Goal: Obtain resource: Download file/media

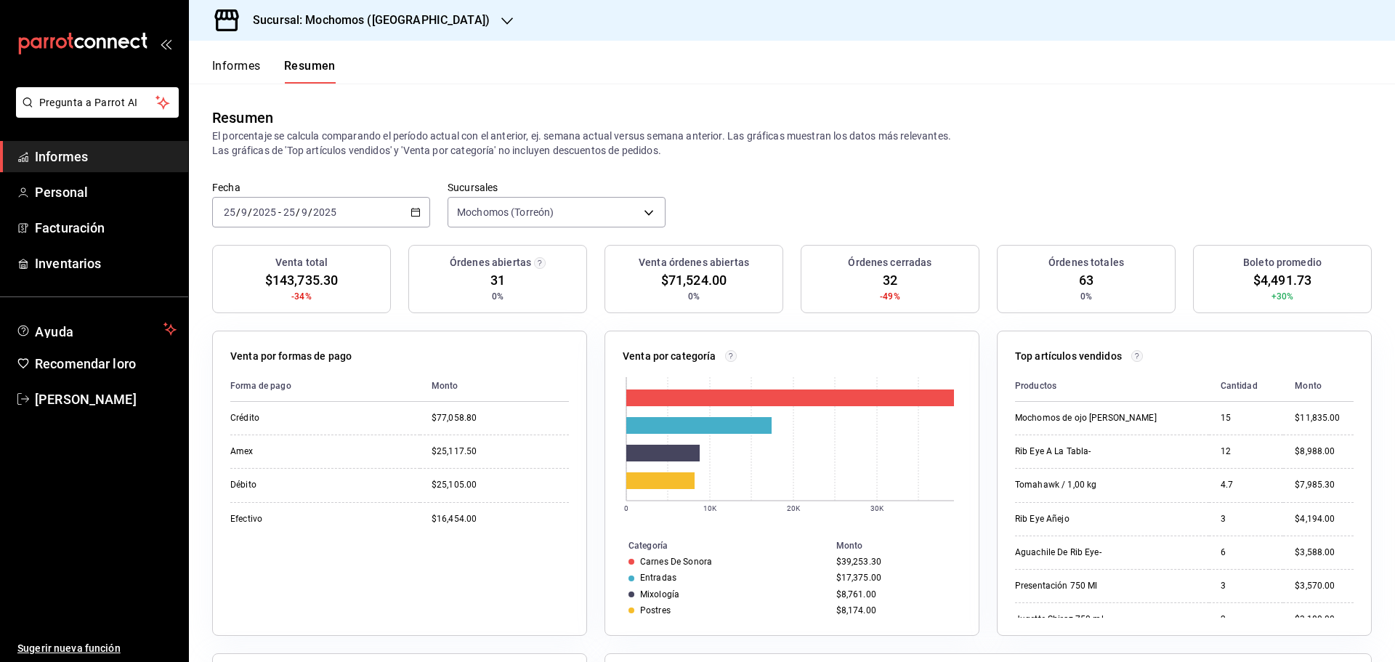
click at [238, 73] on font "Informes" at bounding box center [236, 65] width 49 height 15
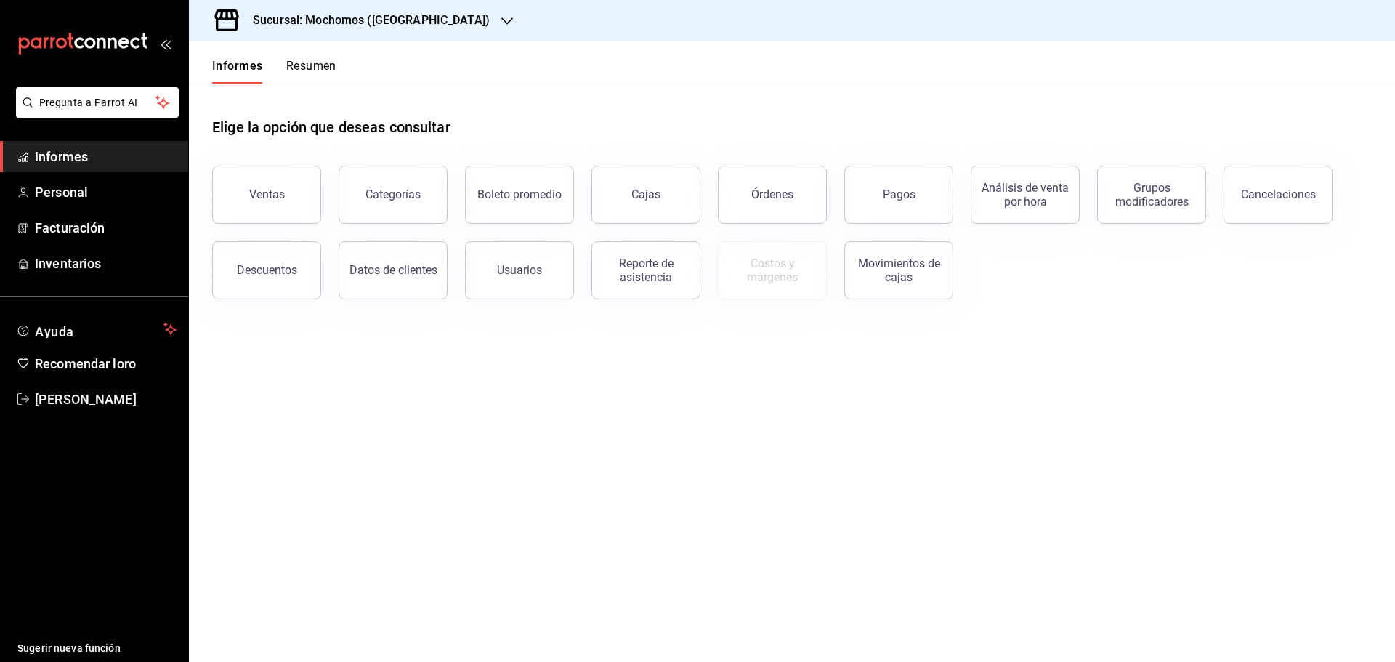
click at [323, 76] on button "Resumen" at bounding box center [311, 70] width 50 height 25
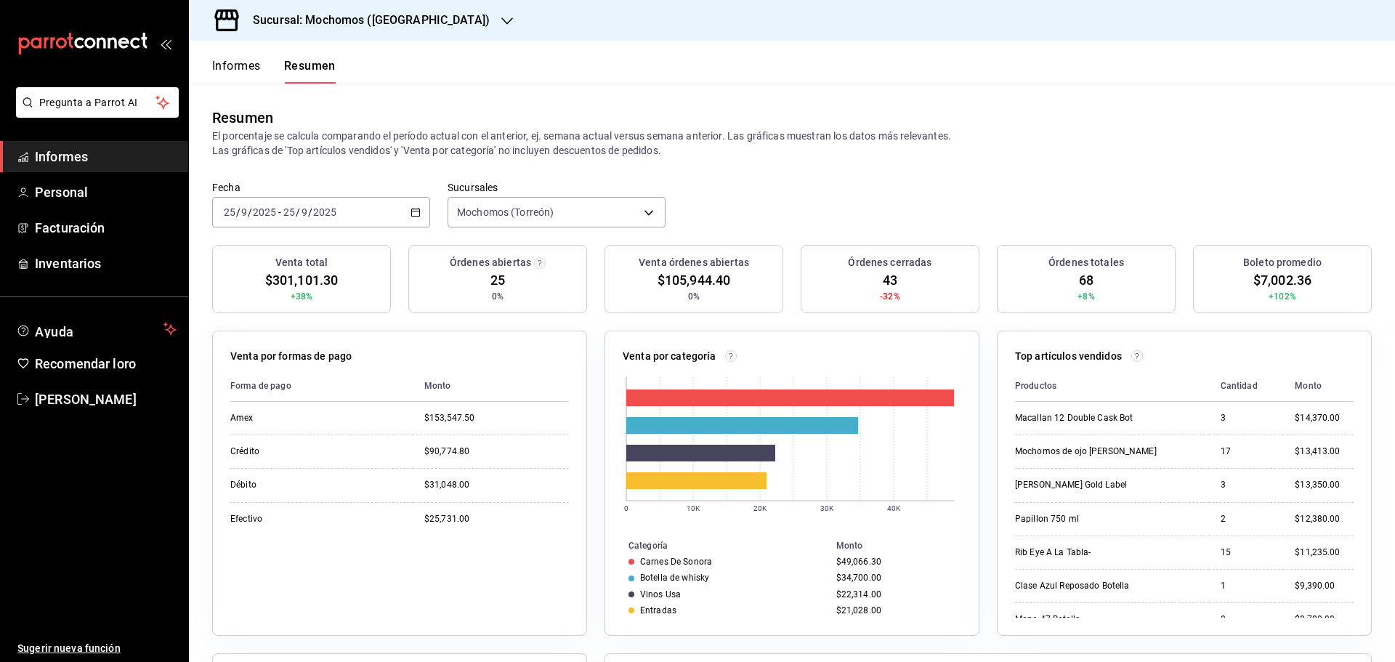
click at [240, 63] on font "Informes" at bounding box center [236, 66] width 49 height 14
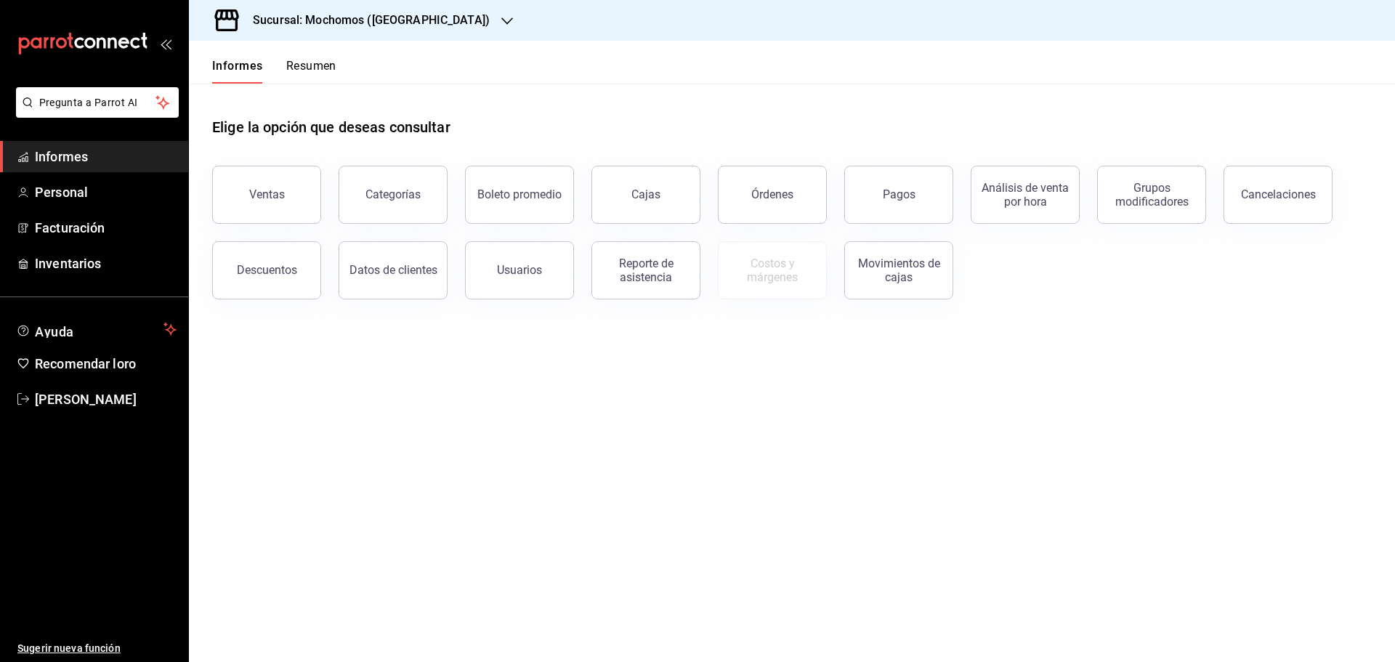
click at [320, 65] on font "Resumen" at bounding box center [311, 66] width 50 height 14
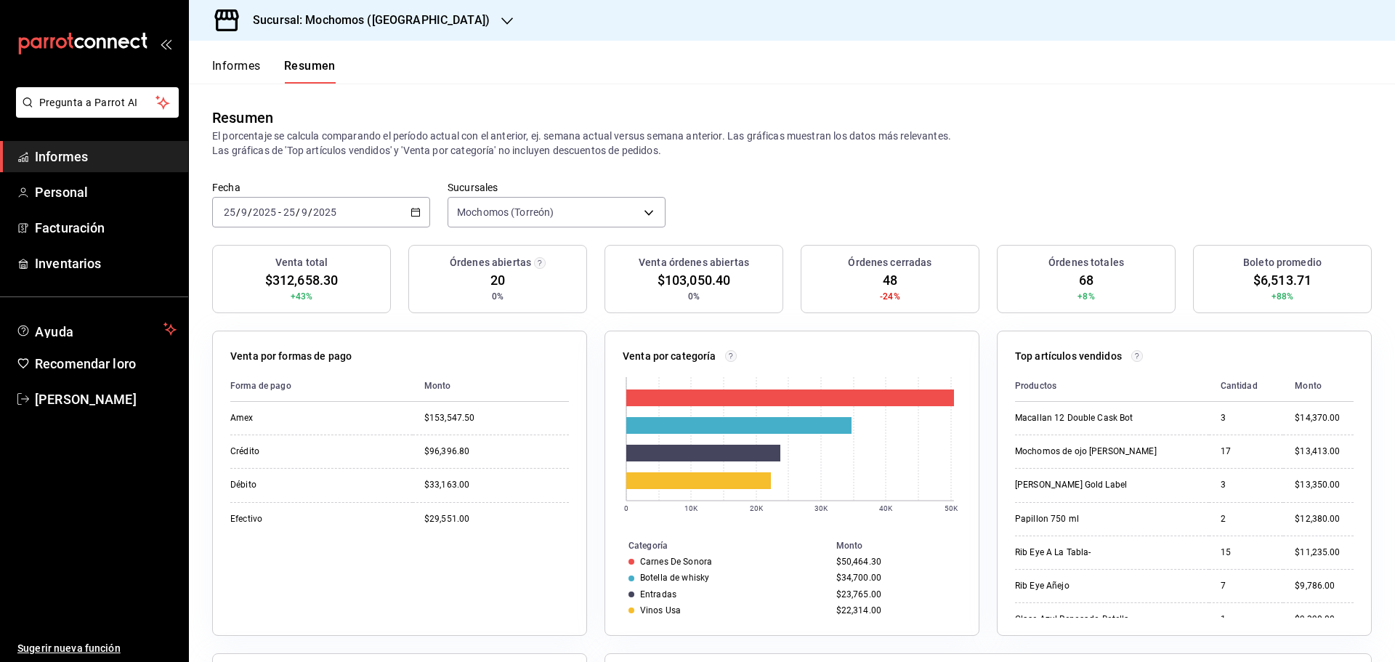
click at [203, 63] on div "Informes Resumen" at bounding box center [262, 62] width 147 height 43
click at [230, 61] on font "Informes" at bounding box center [236, 66] width 49 height 14
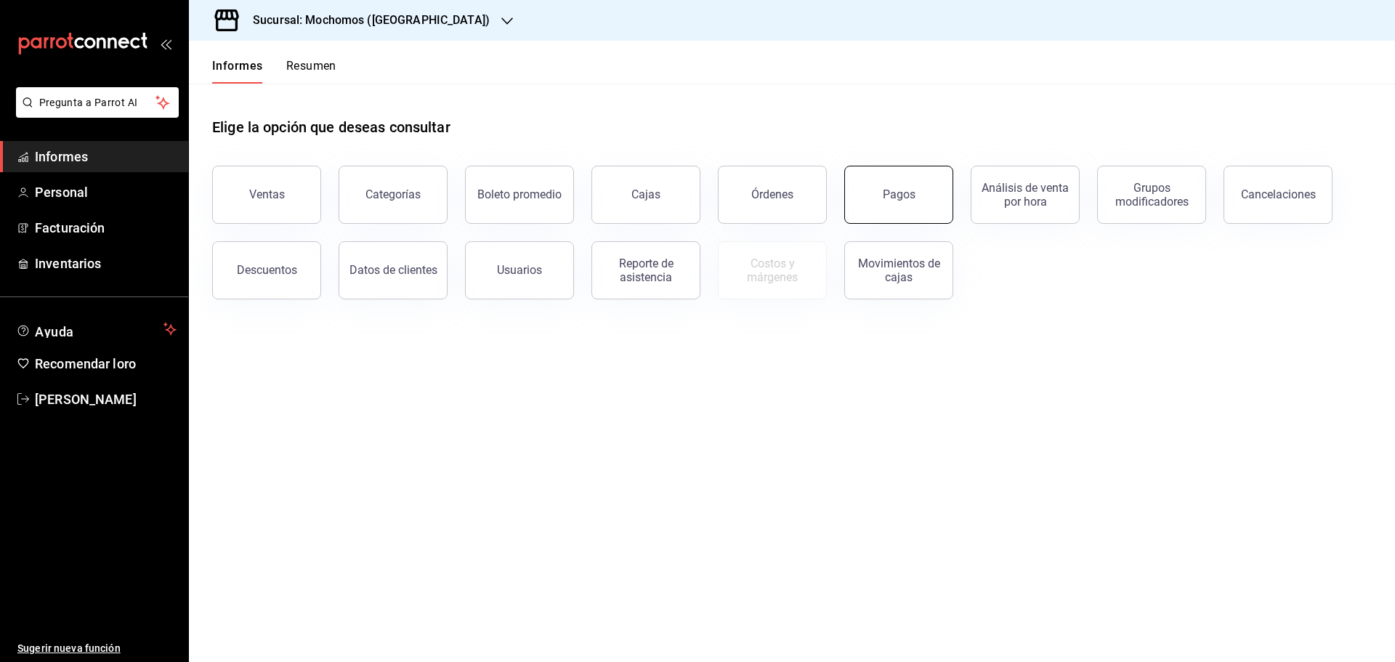
click at [922, 216] on button "Pagos" at bounding box center [899, 195] width 109 height 58
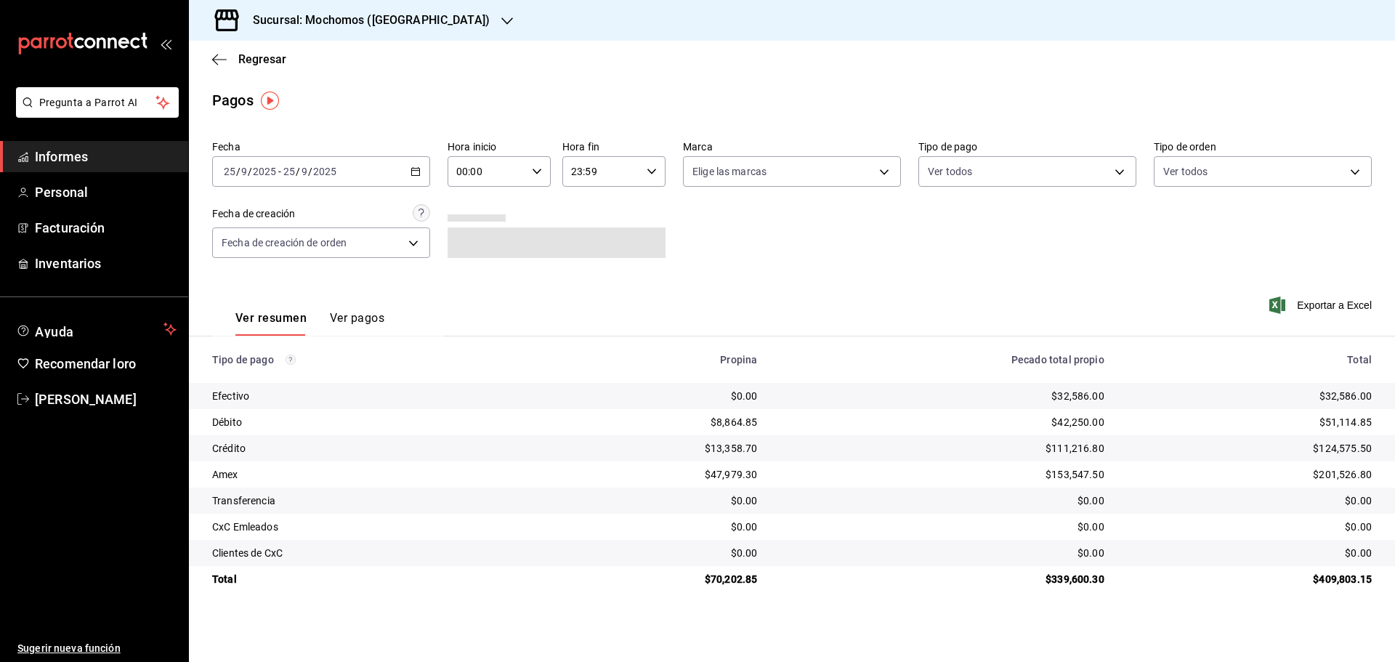
click at [533, 170] on \(Stroke\) "button" at bounding box center [537, 171] width 9 height 5
click at [476, 243] on button "05" at bounding box center [474, 237] width 46 height 29
type input "05:00"
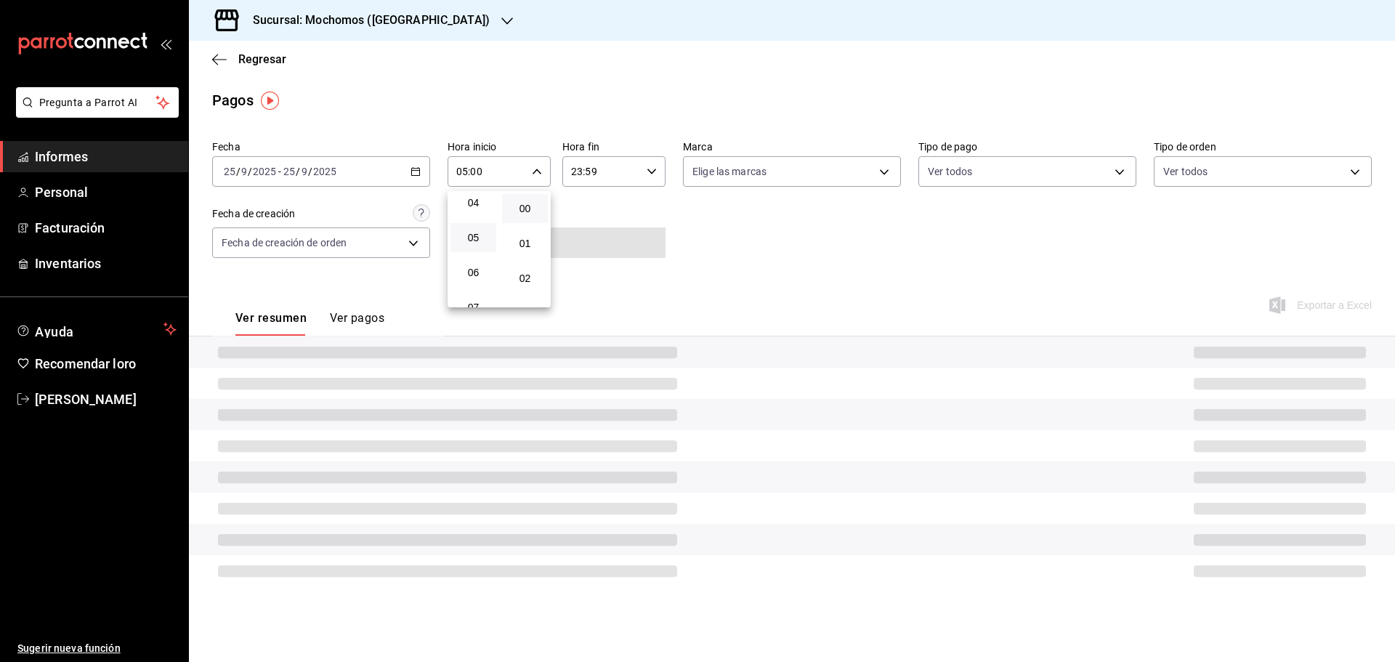
click at [476, 243] on button "05" at bounding box center [474, 237] width 46 height 29
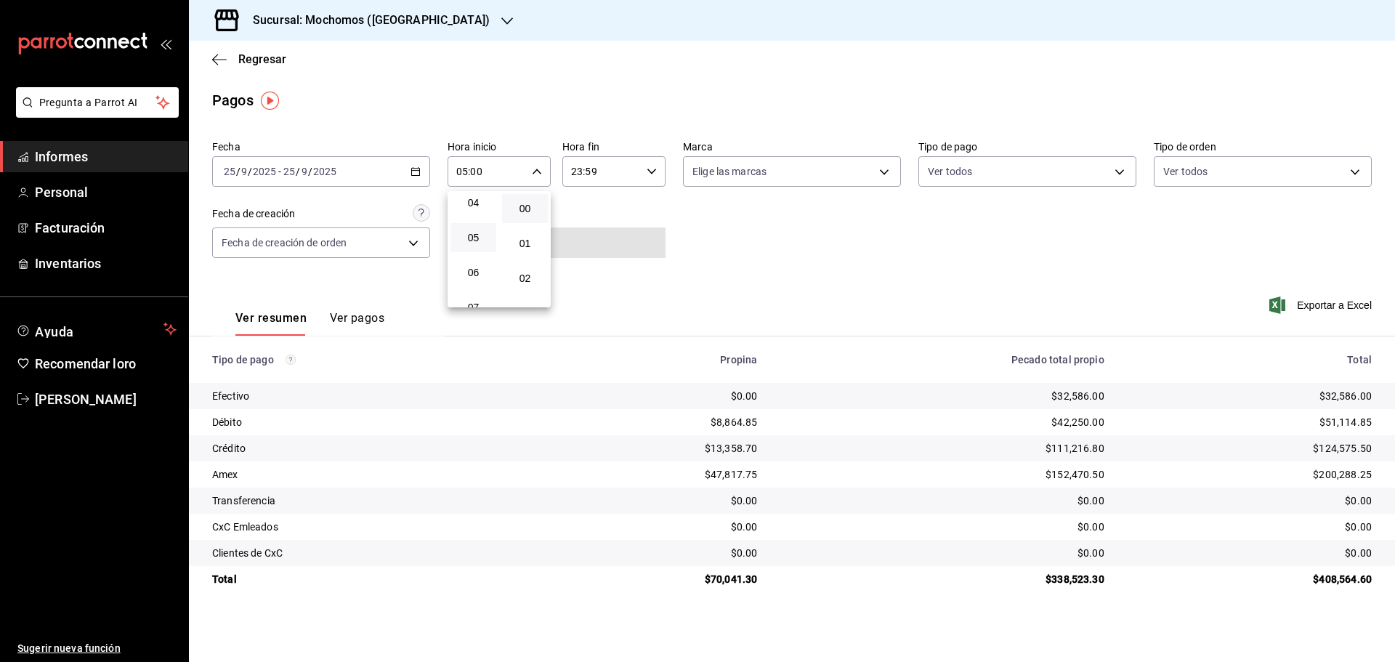
click at [1340, 305] on div at bounding box center [697, 331] width 1395 height 662
click at [1340, 305] on font "Exportar a Excel" at bounding box center [1334, 305] width 75 height 12
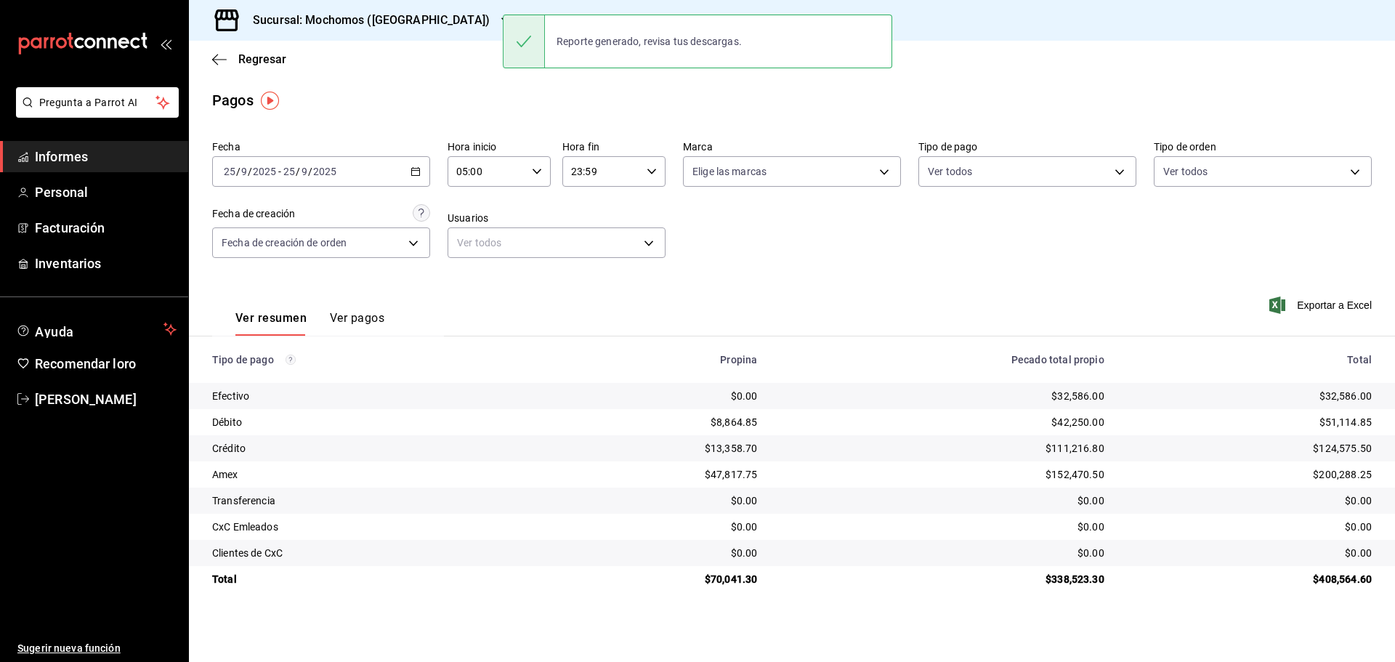
click at [259, 68] on div "Regresar" at bounding box center [792, 59] width 1206 height 37
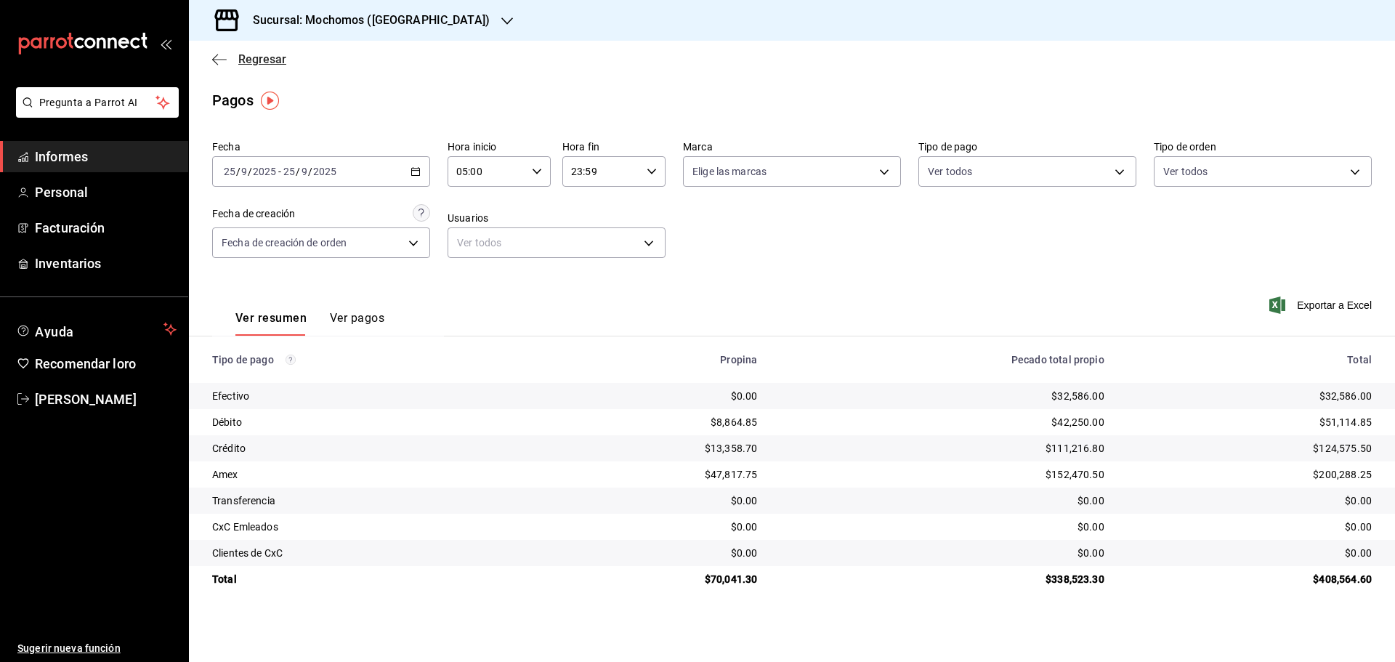
click at [266, 60] on font "Regresar" at bounding box center [262, 59] width 48 height 14
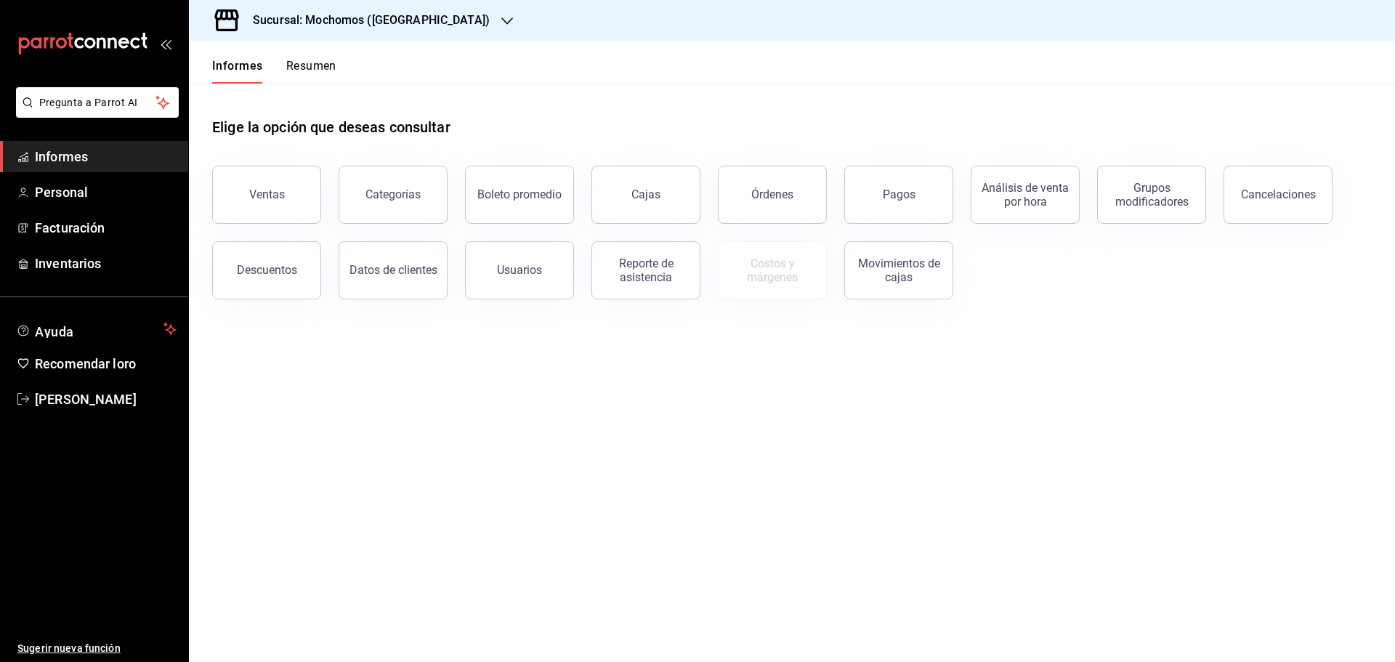
click at [319, 73] on button "Resumen" at bounding box center [311, 70] width 50 height 25
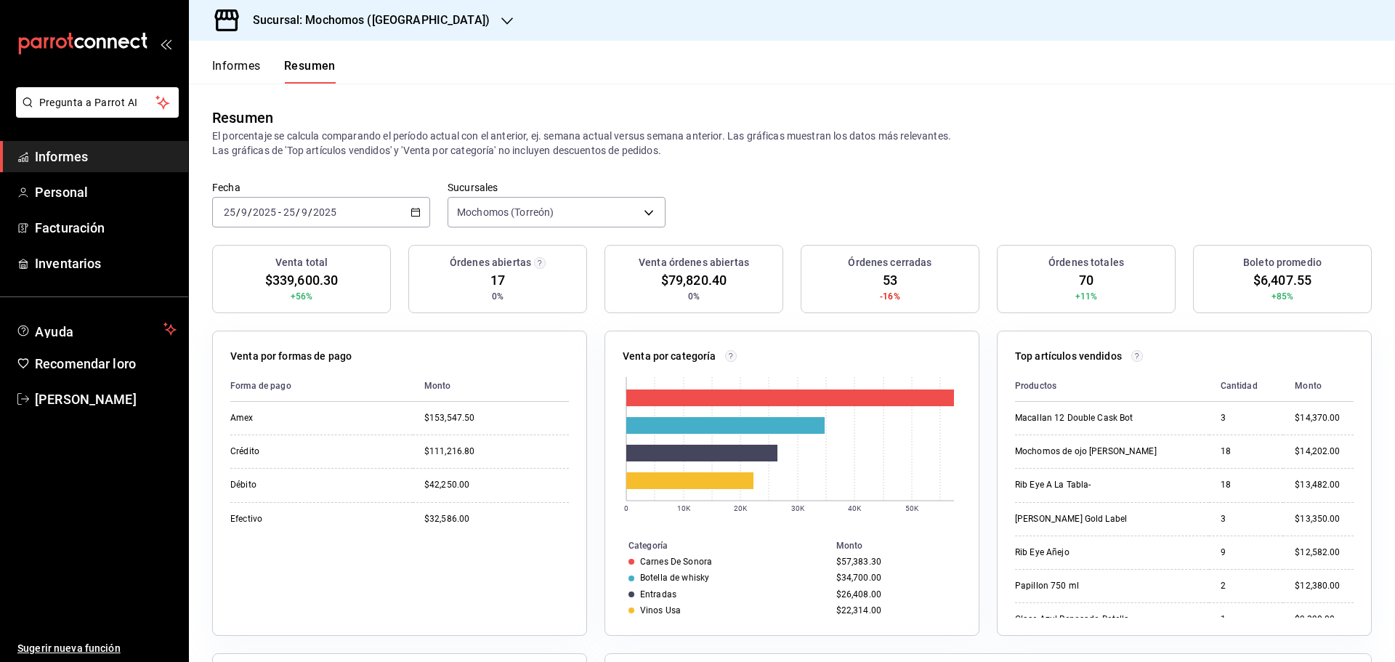
click at [229, 68] on font "Informes" at bounding box center [236, 66] width 49 height 14
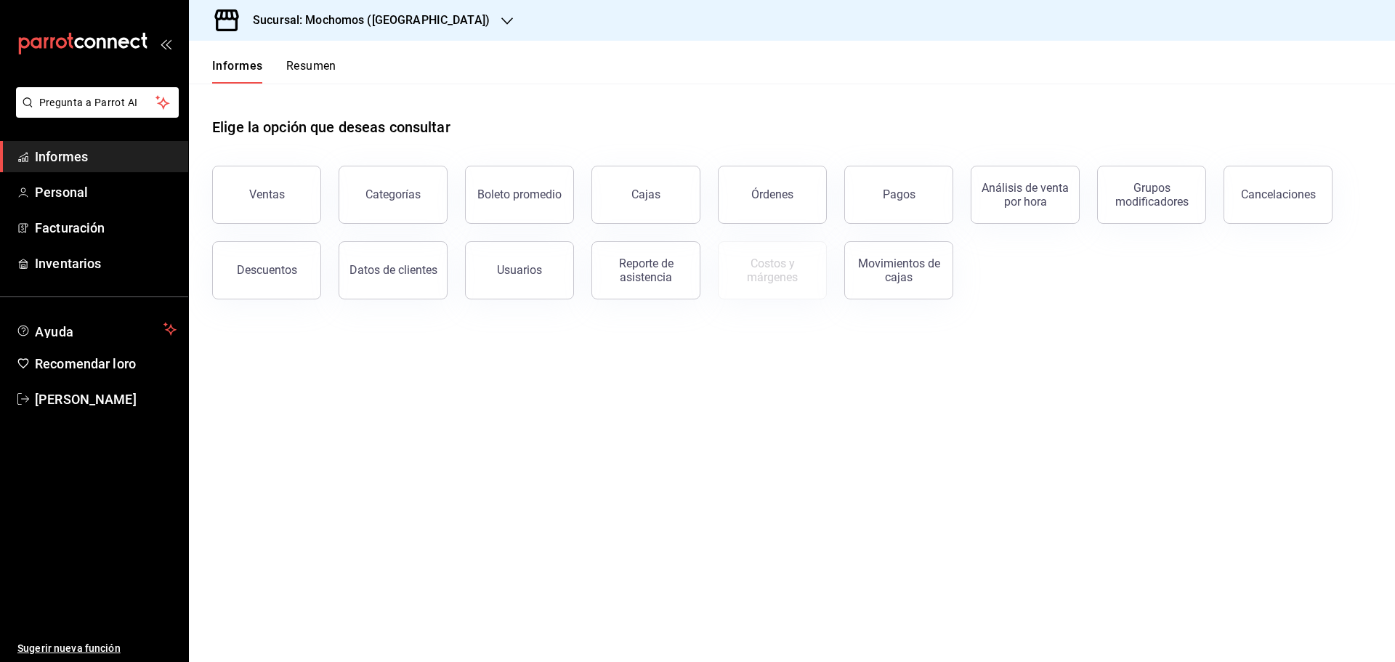
click at [335, 70] on font "Resumen" at bounding box center [311, 66] width 50 height 14
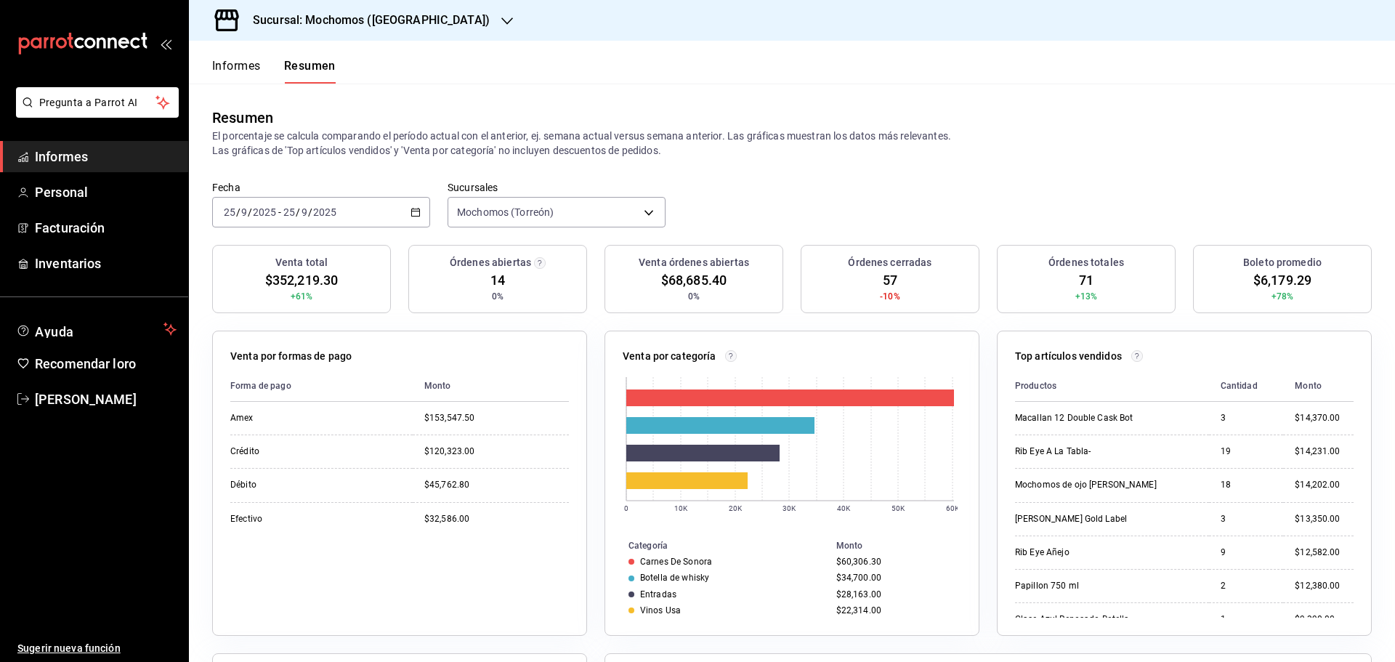
click at [234, 65] on font "Informes" at bounding box center [236, 66] width 49 height 14
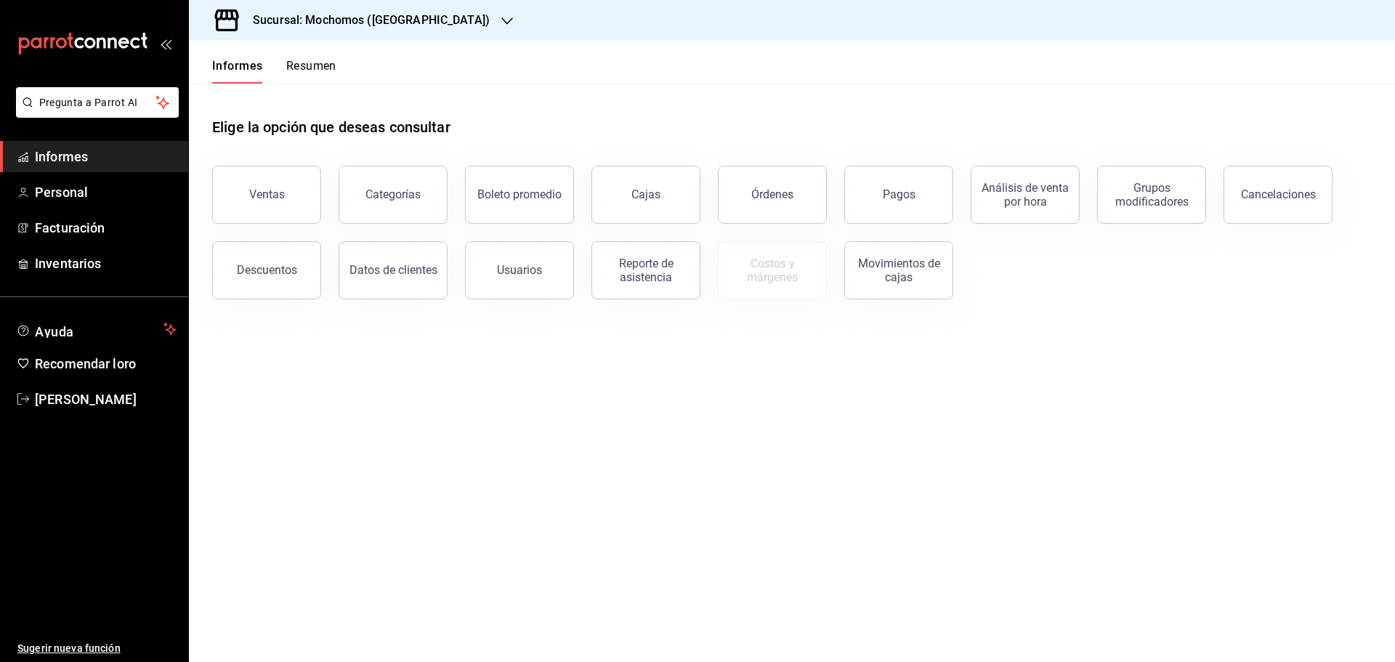
click at [318, 63] on font "Resumen" at bounding box center [311, 66] width 50 height 14
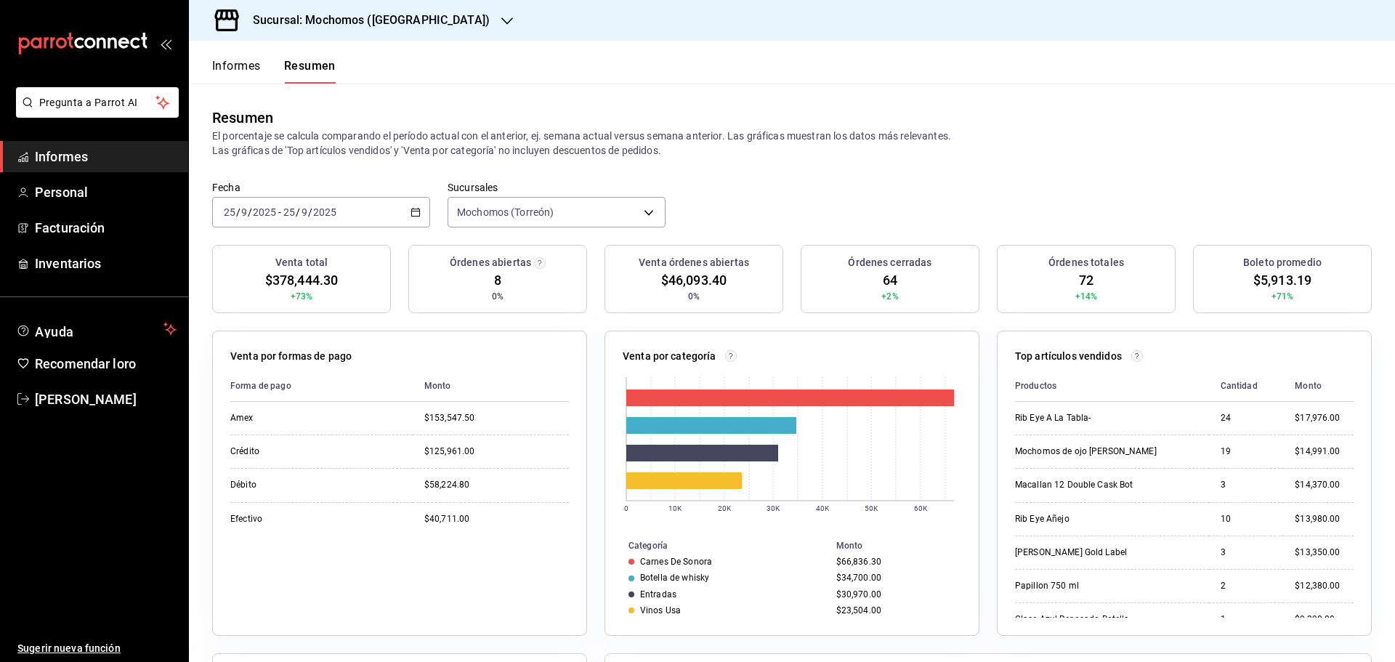
click at [254, 67] on font "Informes" at bounding box center [236, 66] width 49 height 14
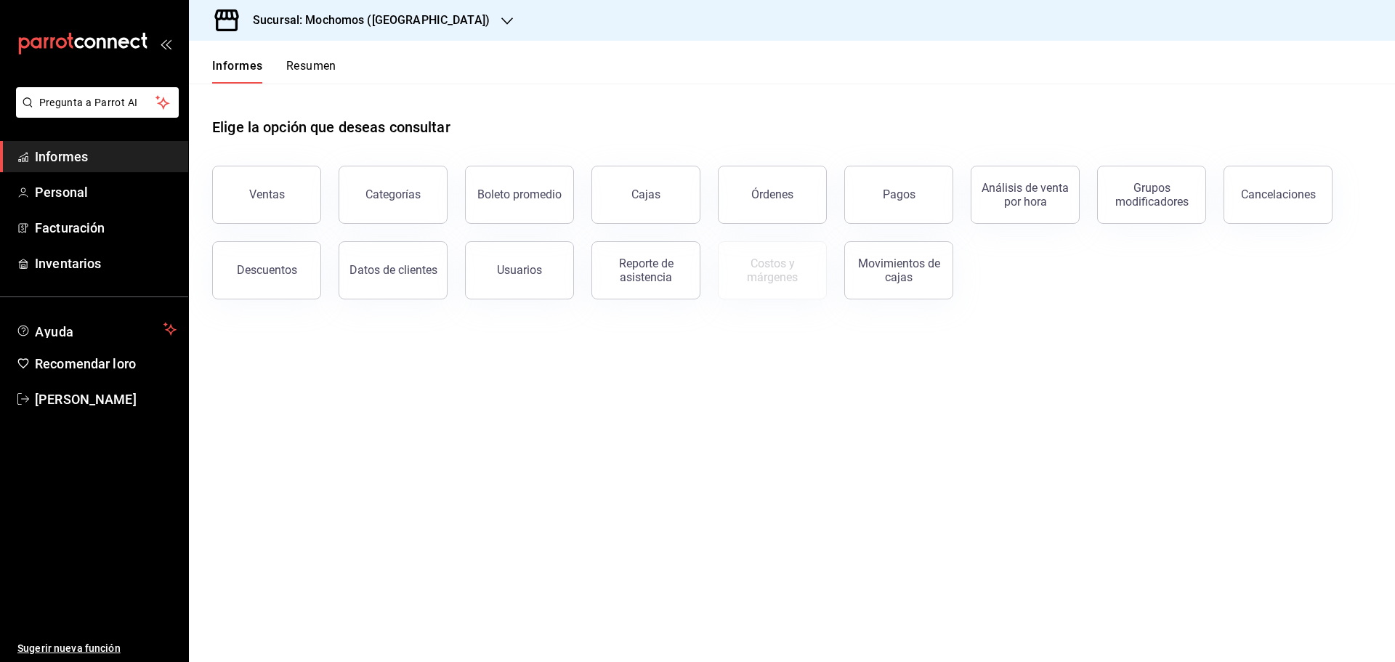
click at [294, 67] on font "Resumen" at bounding box center [311, 66] width 50 height 14
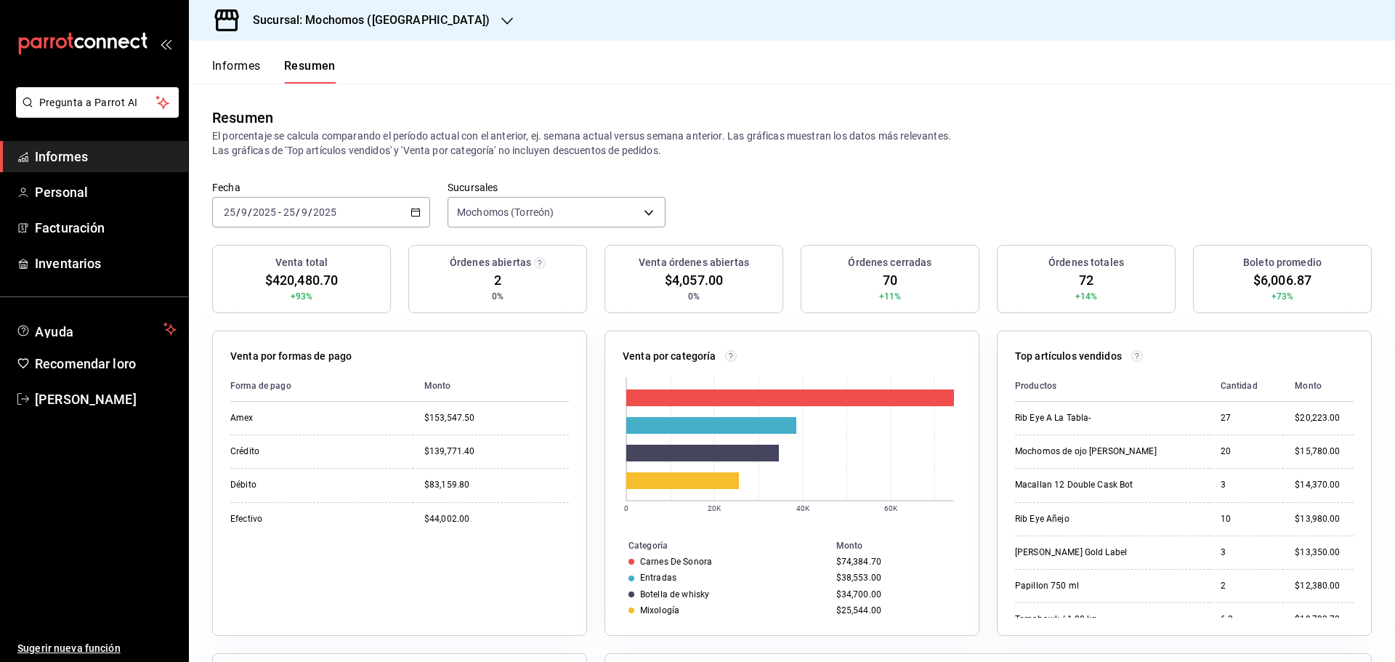
click at [237, 65] on font "Informes" at bounding box center [236, 66] width 49 height 14
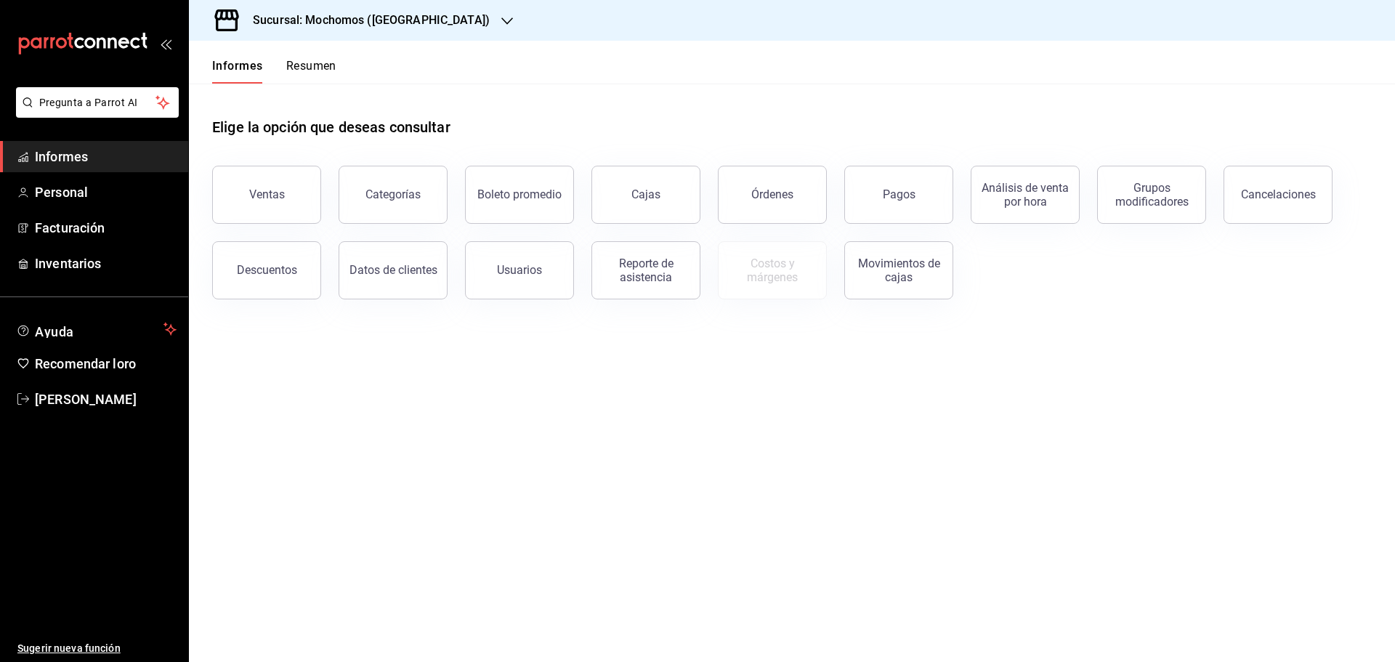
click at [289, 65] on font "Resumen" at bounding box center [311, 66] width 50 height 14
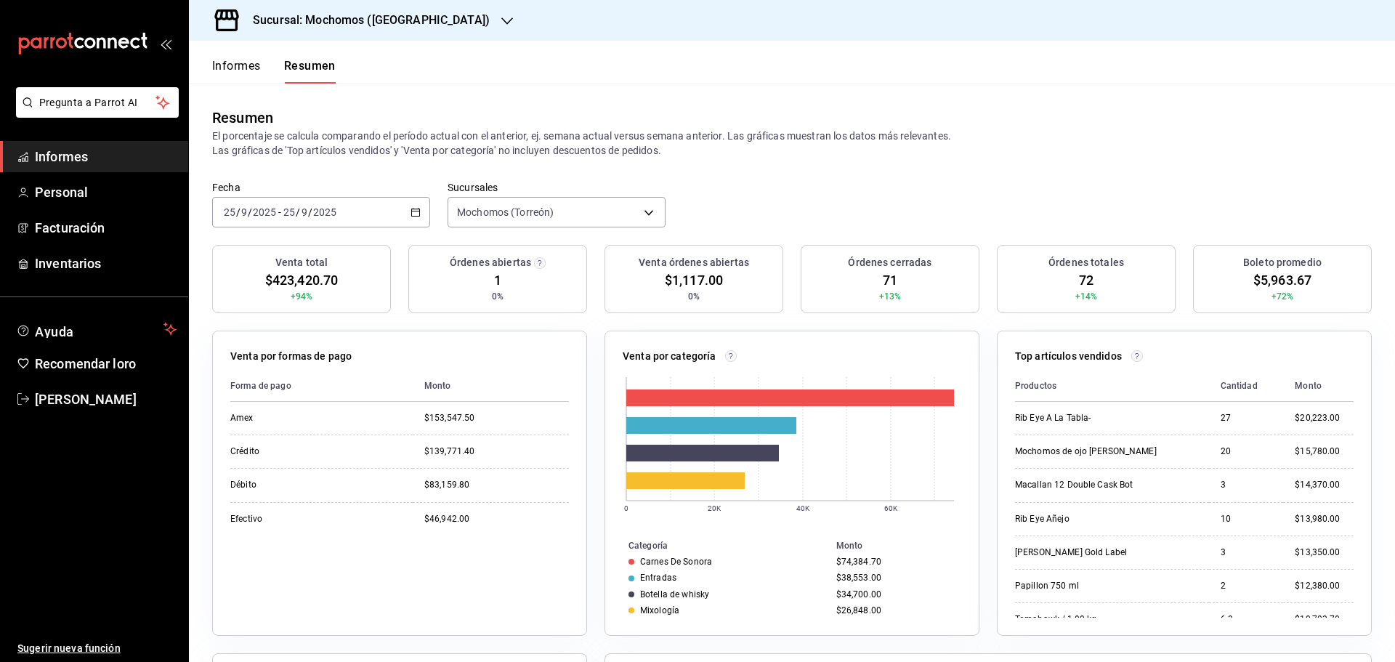
click at [415, 213] on icon "button" at bounding box center [416, 212] width 10 height 10
click at [291, 416] on font "Rango de fechas" at bounding box center [263, 420] width 77 height 12
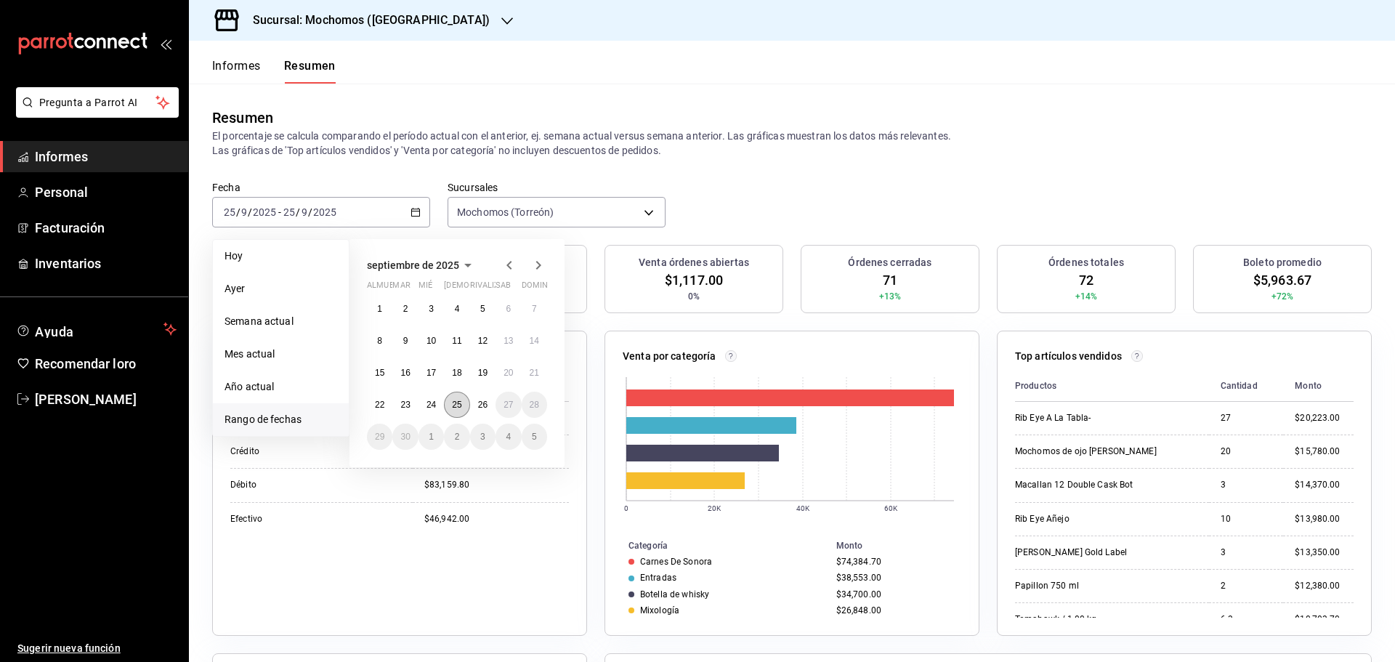
click at [464, 405] on button "25" at bounding box center [456, 405] width 25 height 26
click at [476, 403] on button "26" at bounding box center [482, 405] width 25 height 26
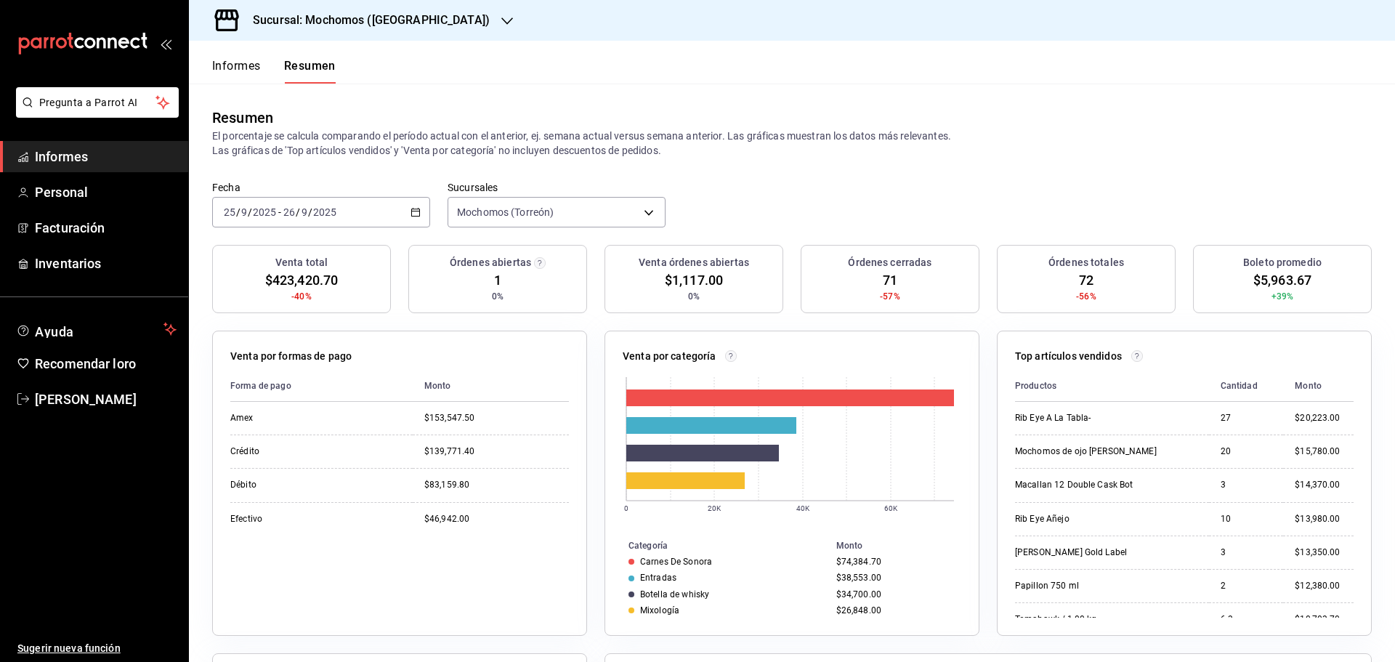
click at [247, 69] on font "Informes" at bounding box center [236, 66] width 49 height 14
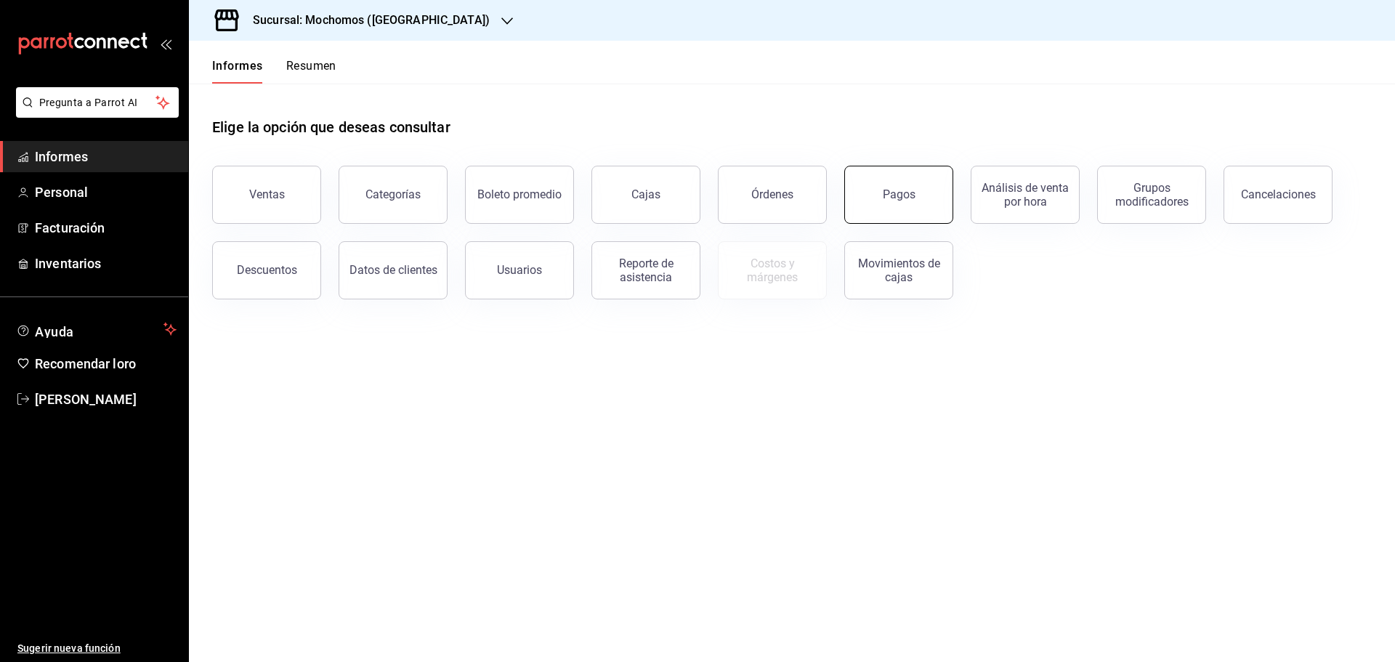
click at [923, 188] on button "Pagos" at bounding box center [899, 195] width 109 height 58
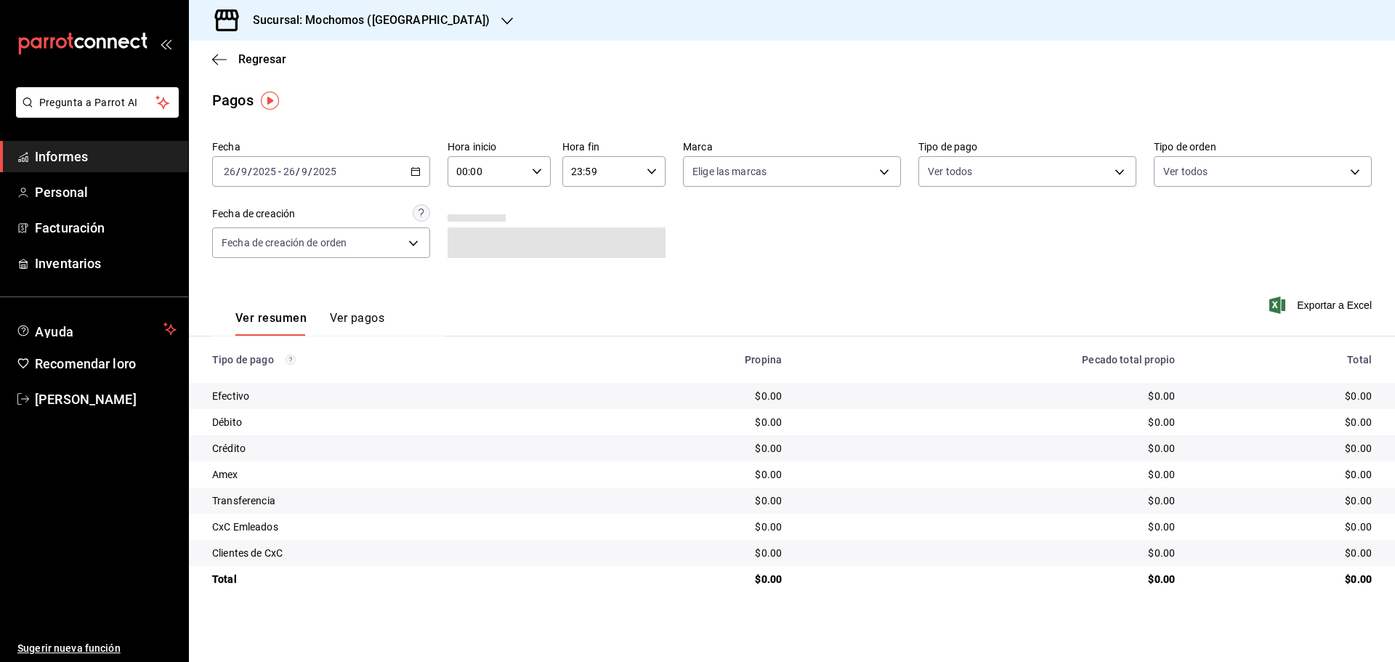
click at [412, 172] on \(Stroke\) "button" at bounding box center [415, 172] width 9 height 8
click at [286, 380] on span "Rango de fechas" at bounding box center [281, 378] width 113 height 15
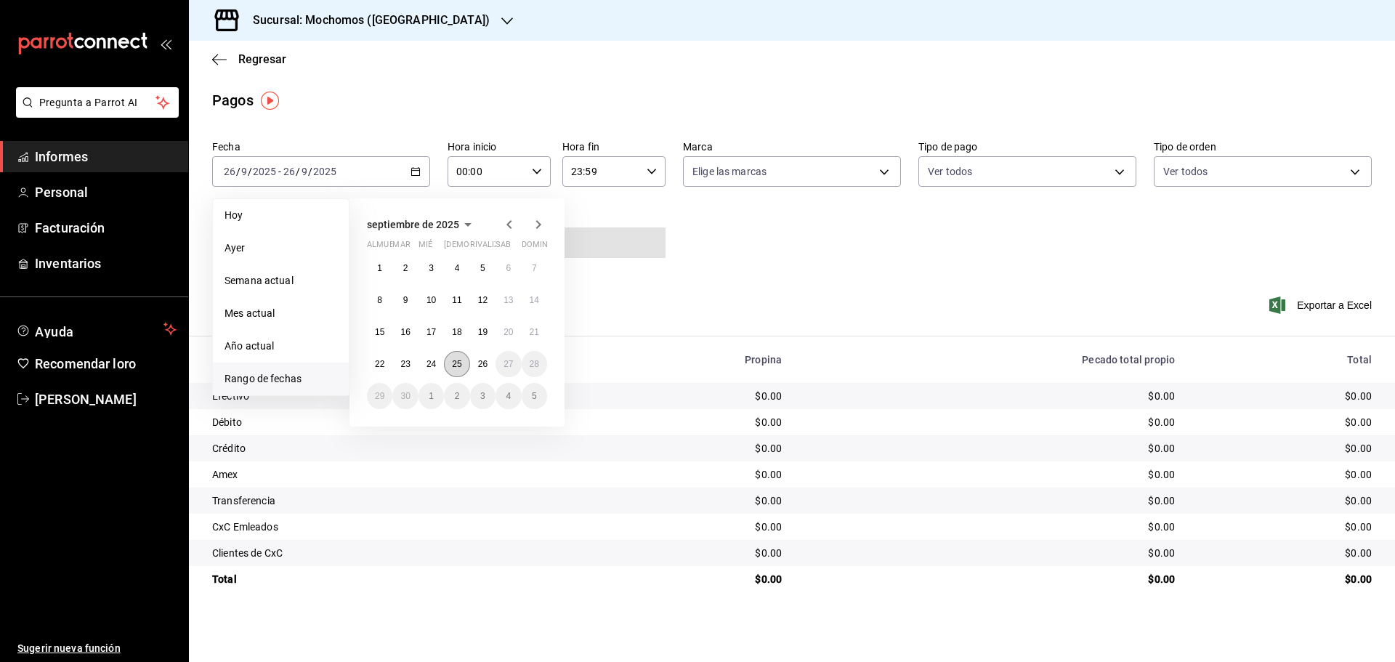
click at [458, 366] on font "25" at bounding box center [456, 364] width 9 height 10
click at [476, 363] on button "26" at bounding box center [482, 364] width 25 height 26
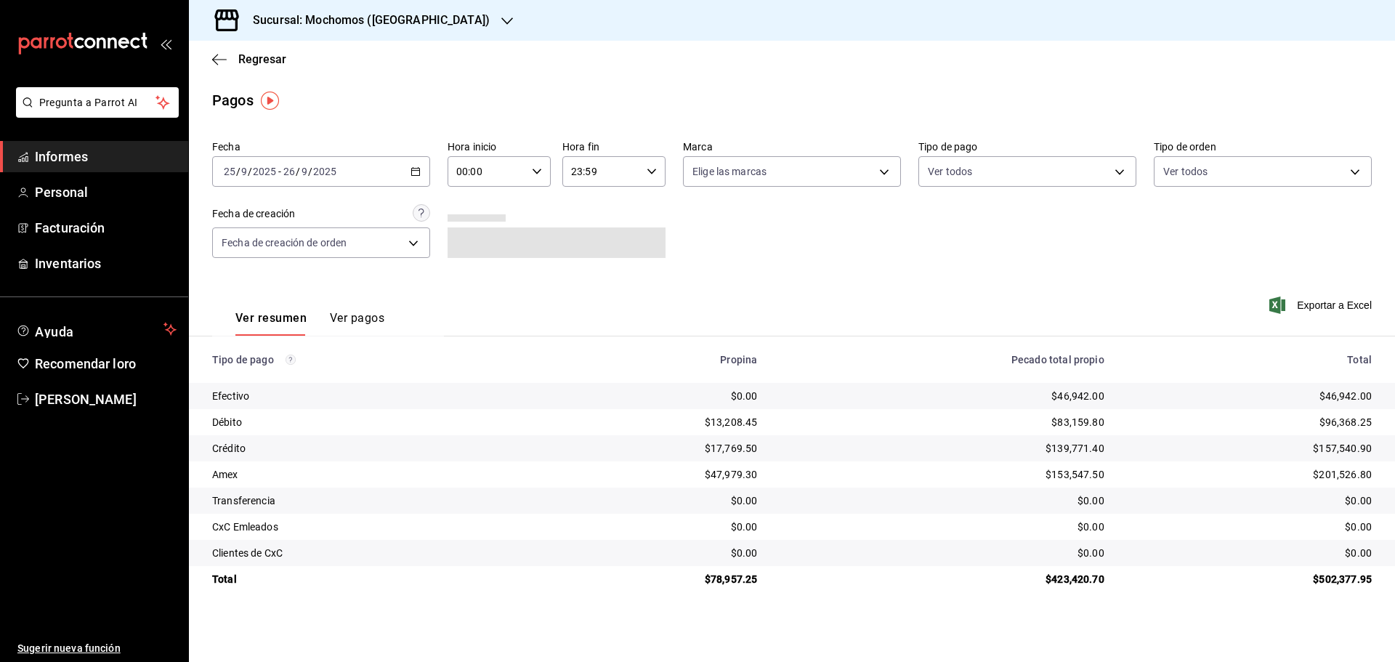
click at [542, 170] on div "00:00 Hora inicio" at bounding box center [499, 171] width 103 height 31
click at [485, 243] on span "05" at bounding box center [473, 238] width 28 height 12
type input "05:00"
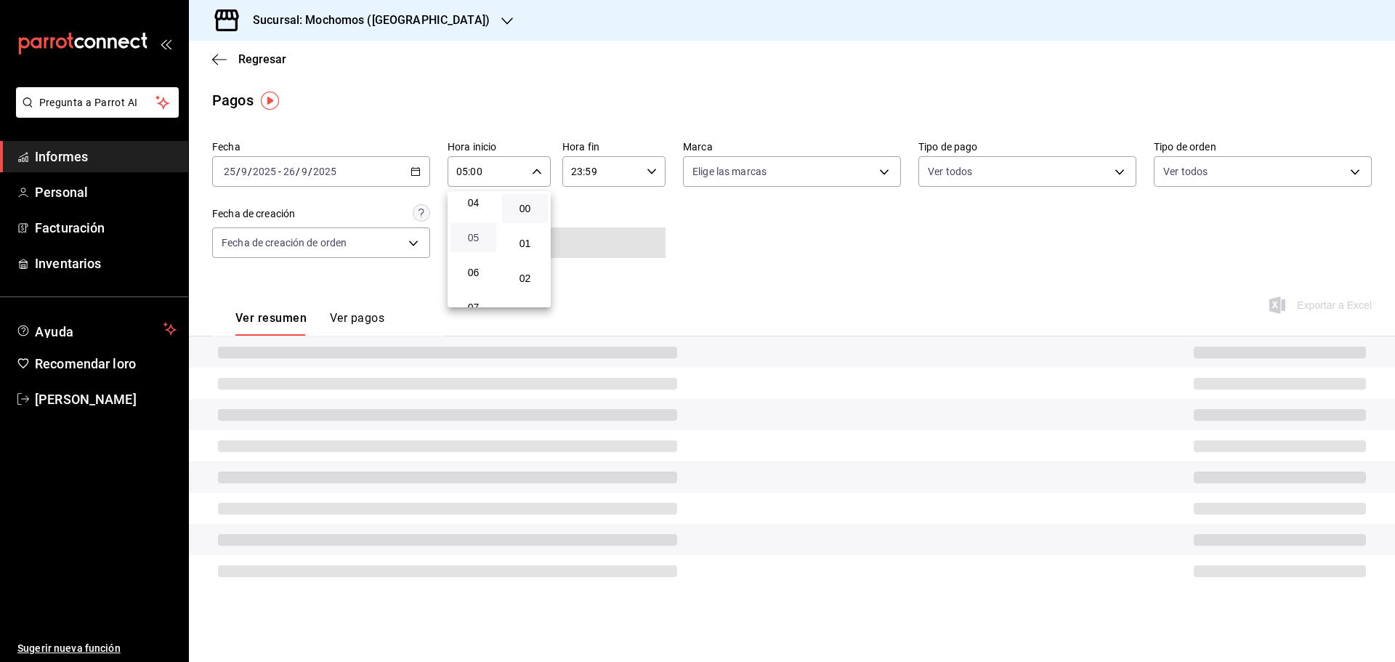
click at [485, 243] on span "05" at bounding box center [473, 238] width 28 height 12
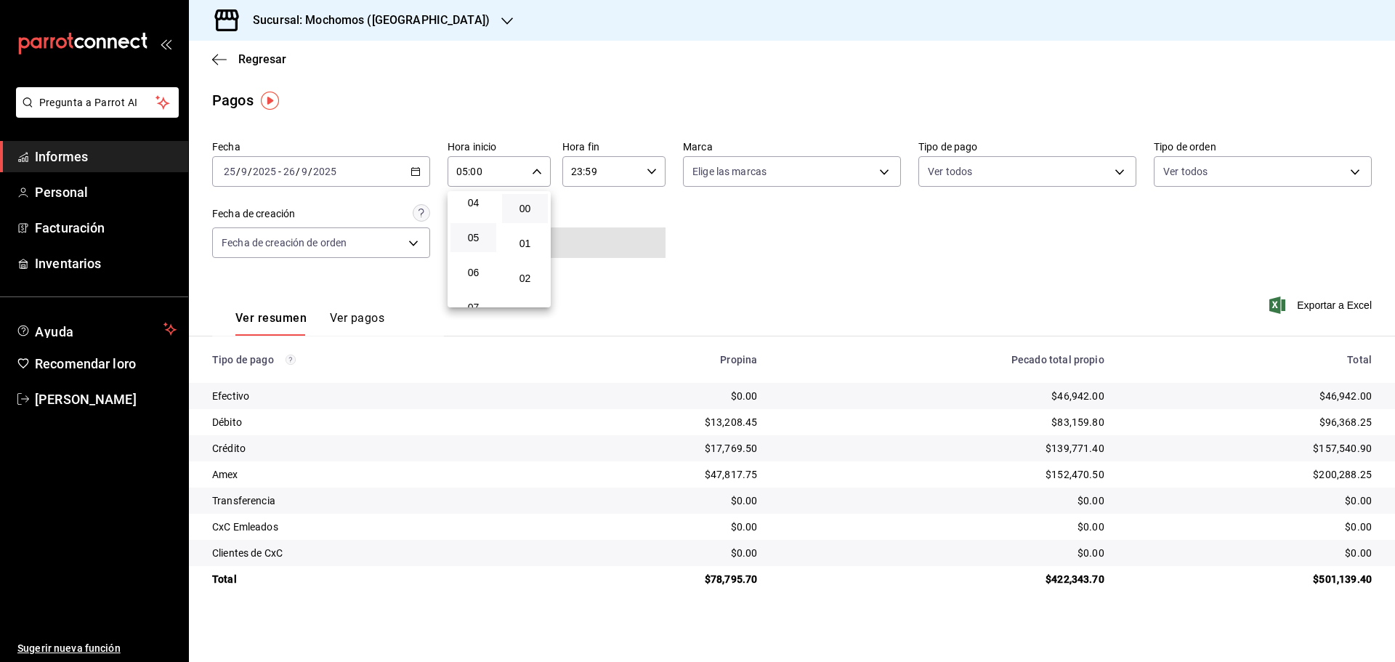
click at [1119, 297] on div at bounding box center [697, 331] width 1395 height 662
click at [1313, 303] on font "Exportar a Excel" at bounding box center [1334, 305] width 75 height 12
click at [1341, 304] on font "Exportar a Excel" at bounding box center [1334, 305] width 75 height 12
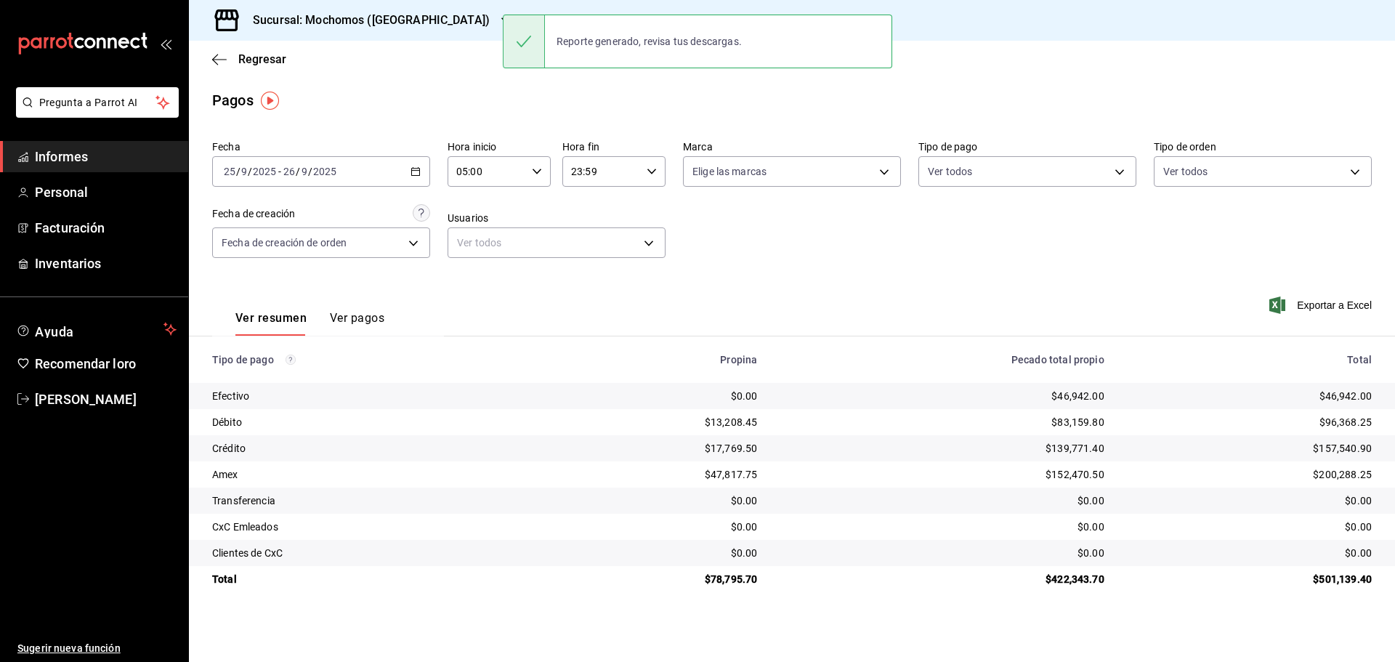
click at [716, 52] on div "Reporte generado, revisa tus descargas." at bounding box center [649, 41] width 209 height 32
click at [259, 54] on font "Regresar" at bounding box center [262, 59] width 48 height 14
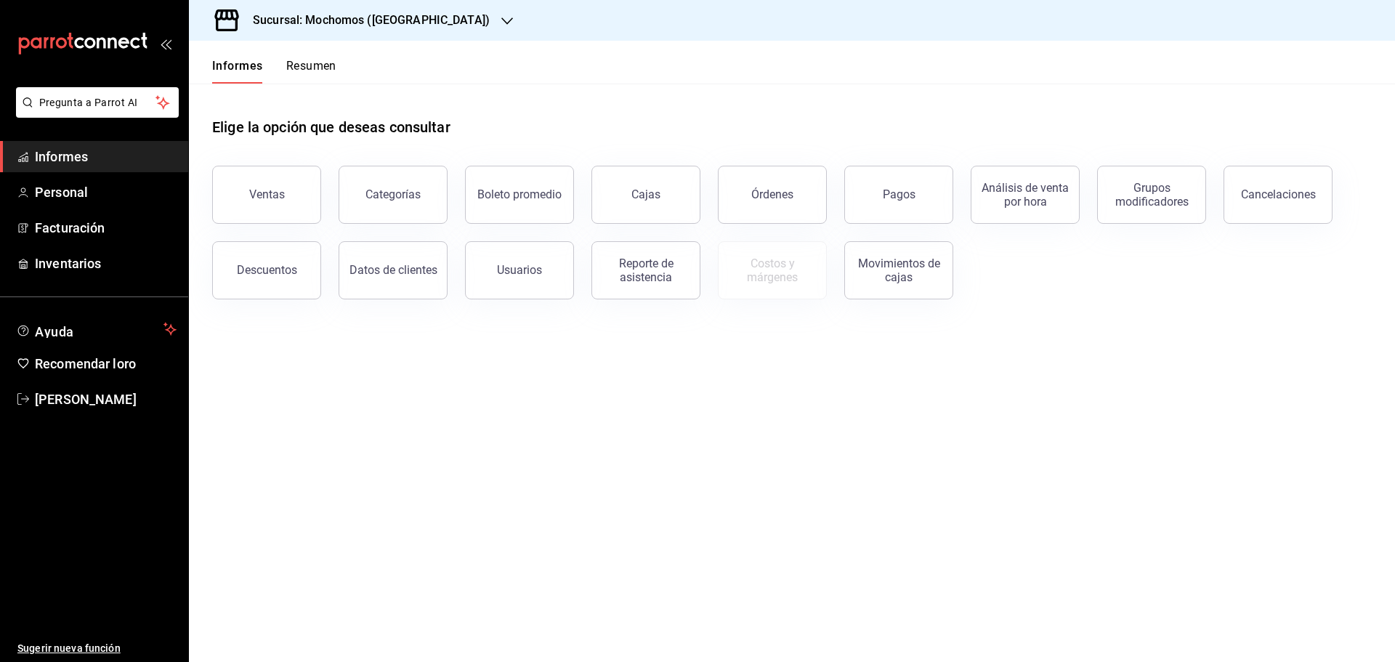
click at [302, 76] on button "Resumen" at bounding box center [311, 70] width 50 height 25
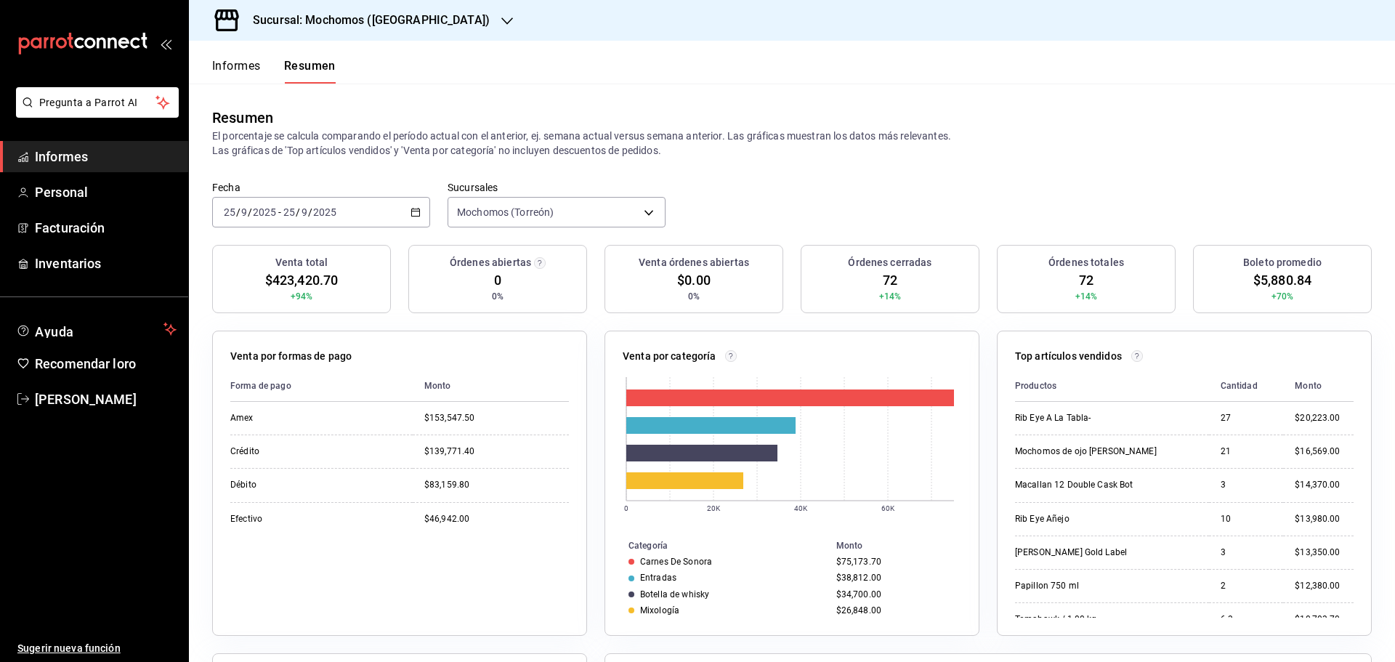
click at [413, 217] on icon "button" at bounding box center [416, 212] width 10 height 10
click at [256, 419] on font "Rango de fechas" at bounding box center [263, 420] width 77 height 12
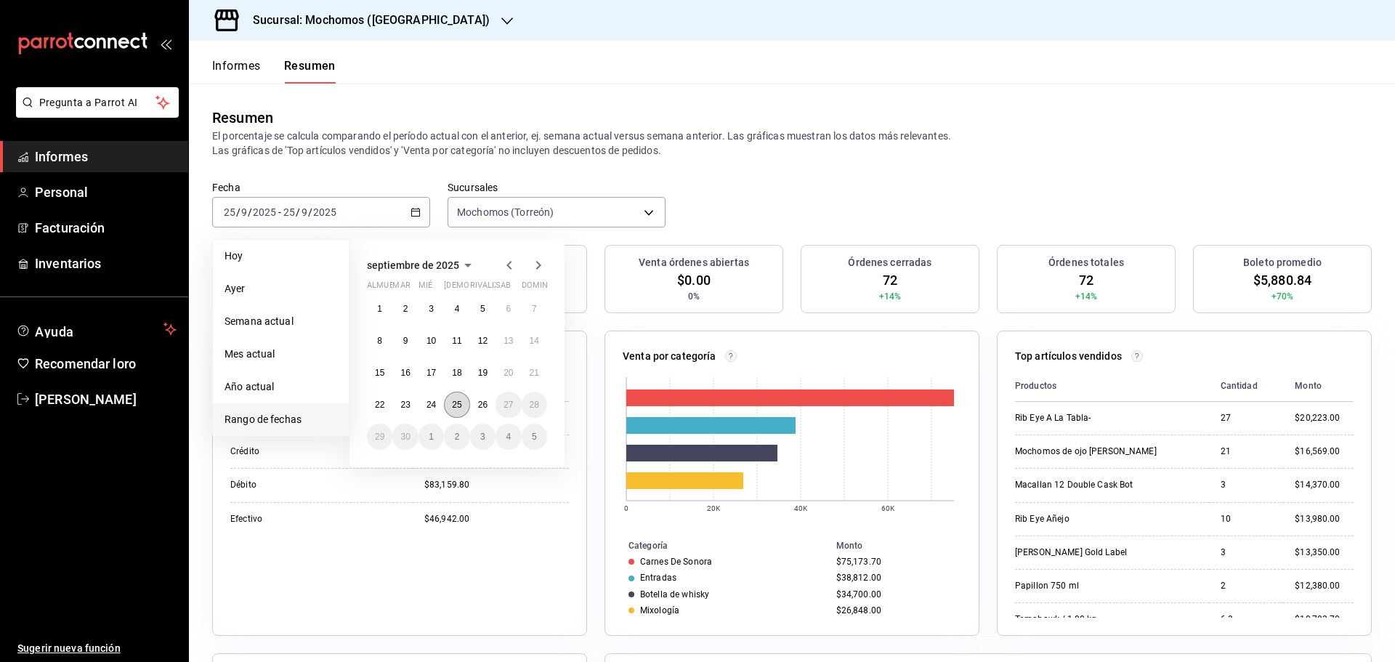
click at [461, 408] on font "25" at bounding box center [456, 405] width 9 height 10
click at [483, 405] on font "26" at bounding box center [482, 405] width 9 height 10
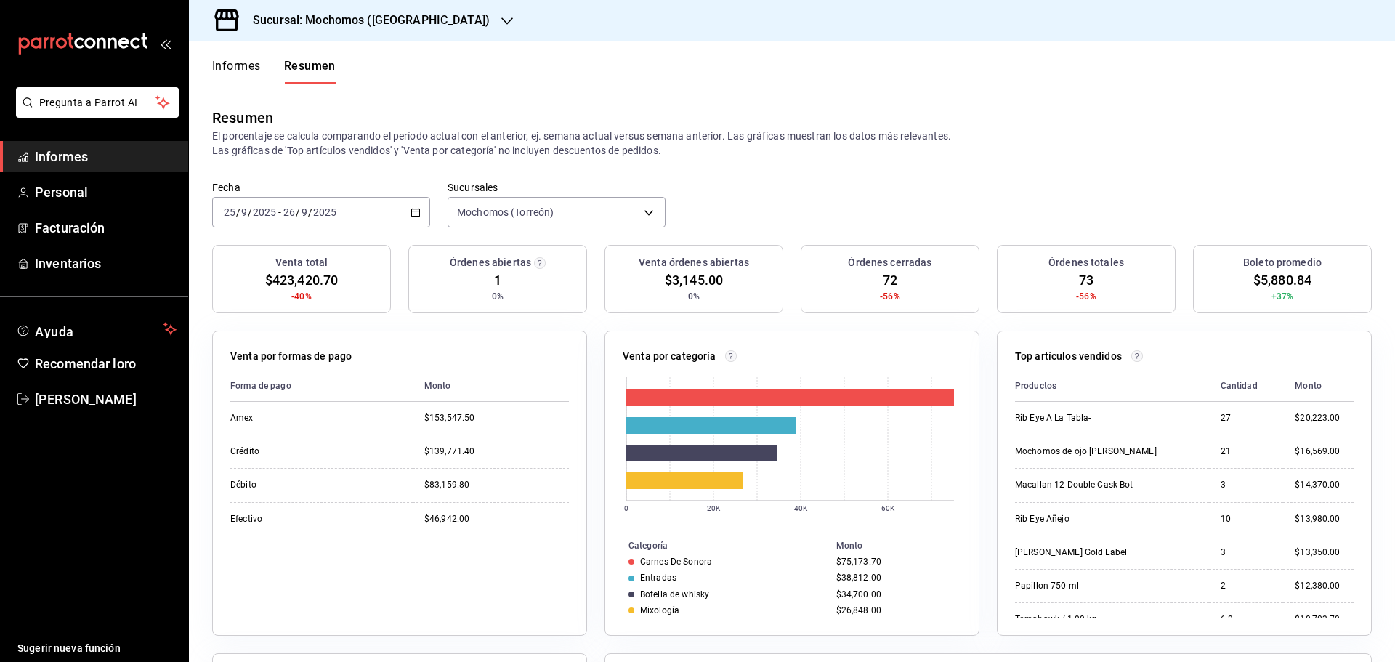
click at [249, 62] on font "Informes" at bounding box center [236, 66] width 49 height 14
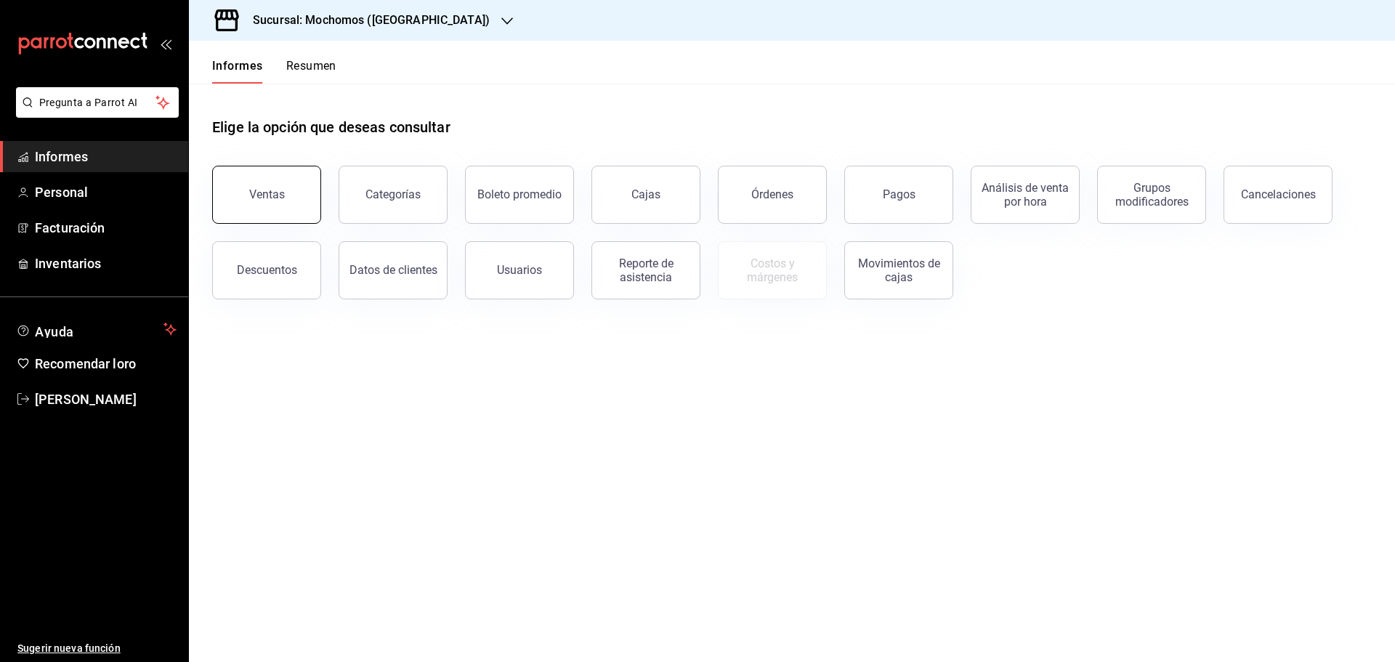
click at [305, 209] on button "Ventas" at bounding box center [266, 195] width 109 height 58
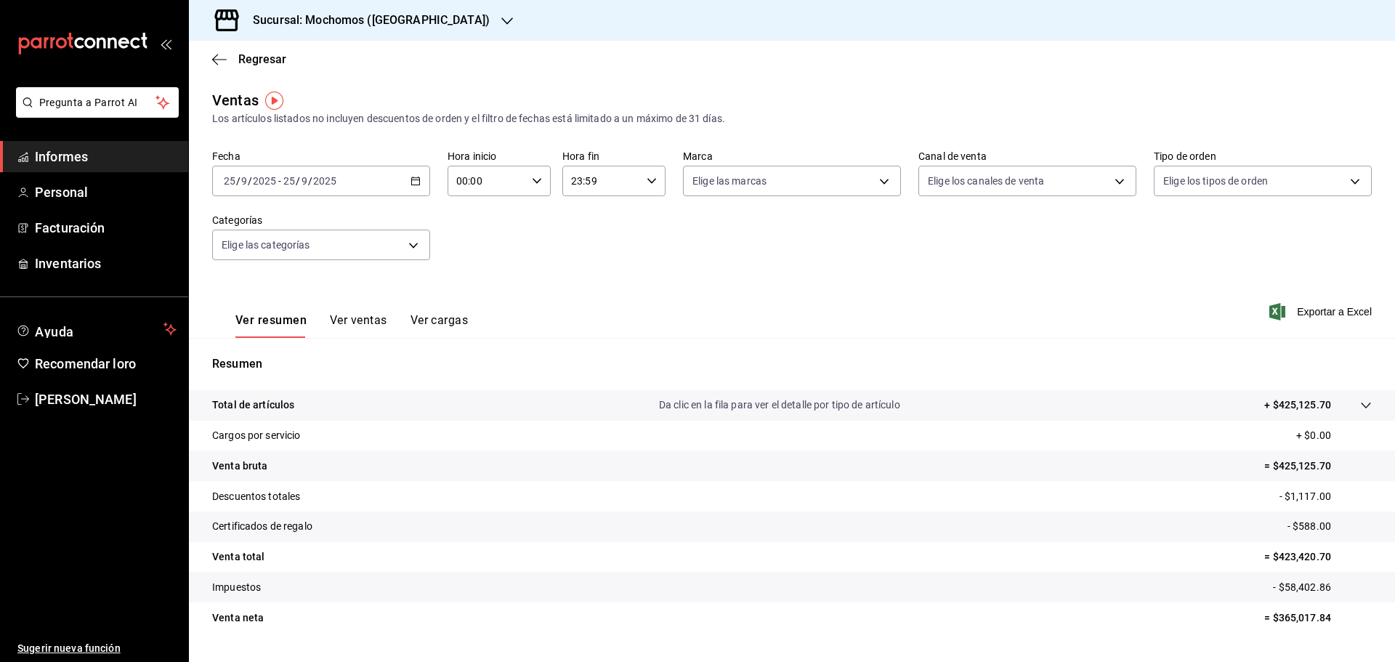
click at [422, 185] on div "[DATE] [DATE] - [DATE] [DATE]" at bounding box center [321, 181] width 218 height 31
click at [283, 350] on font "Rango de fechas" at bounding box center [263, 356] width 77 height 12
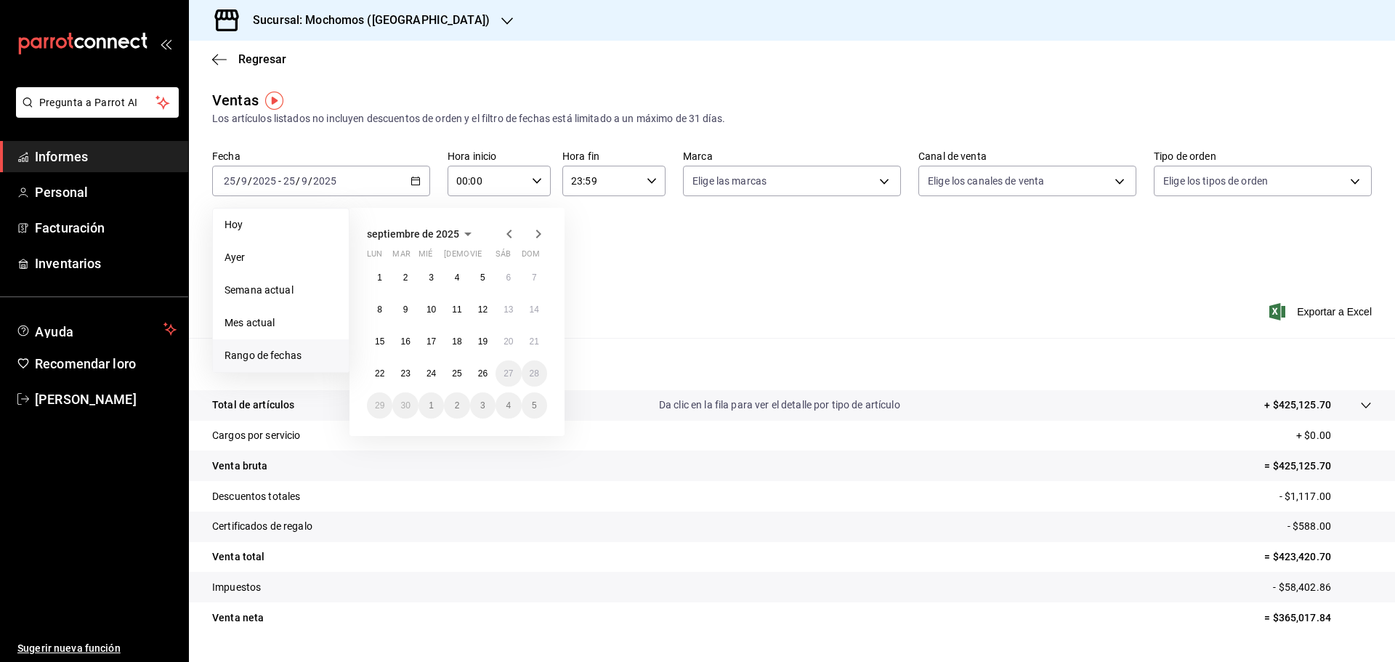
click at [456, 378] on abbr "25" at bounding box center [456, 373] width 9 height 10
click at [486, 377] on font "26" at bounding box center [482, 373] width 9 height 10
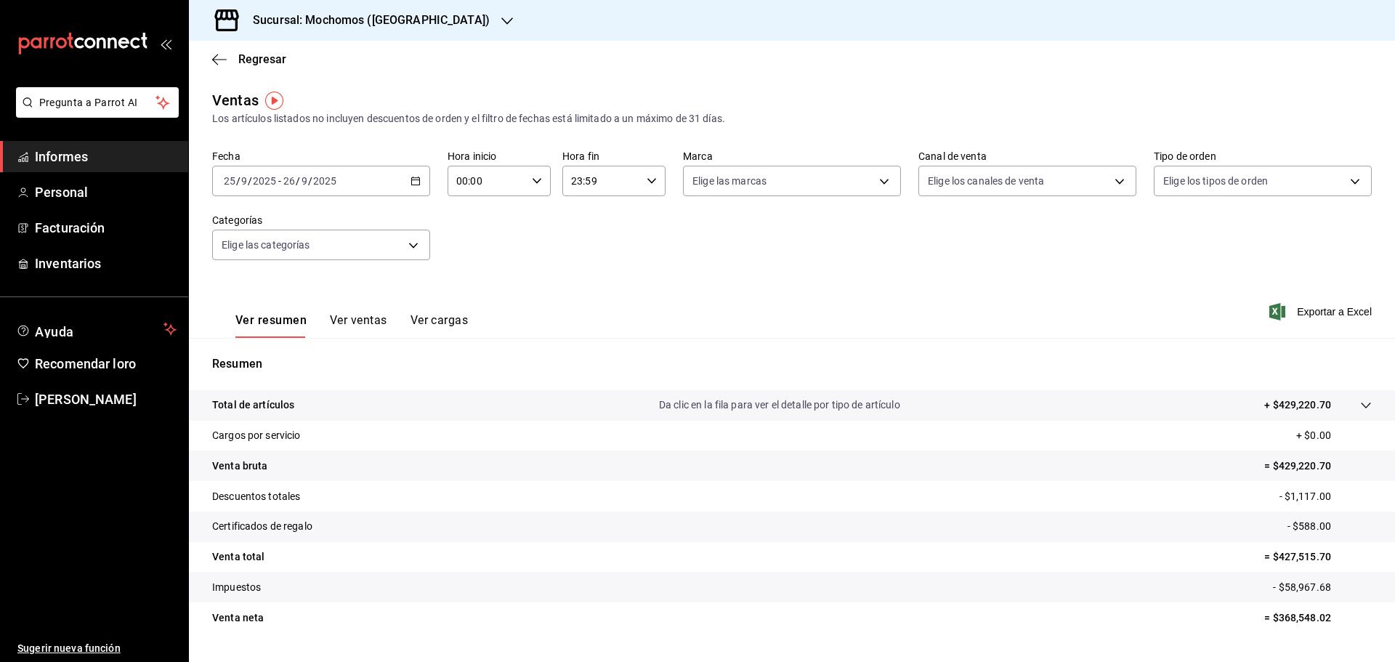
click at [542, 182] on div "00:00 Hora inicio" at bounding box center [499, 181] width 103 height 31
click at [475, 248] on font "05" at bounding box center [471, 247] width 12 height 12
type input "05:00"
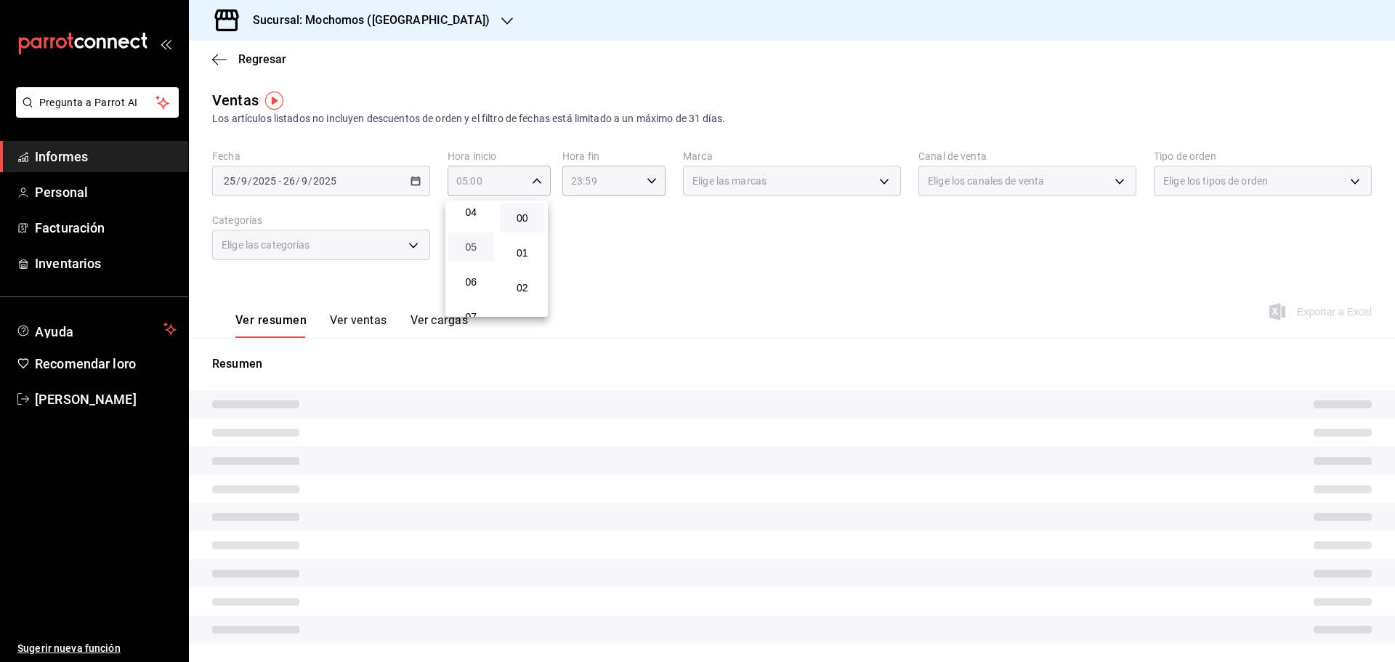
click at [475, 248] on font "05" at bounding box center [471, 247] width 12 height 12
